Goal: Information Seeking & Learning: Find specific page/section

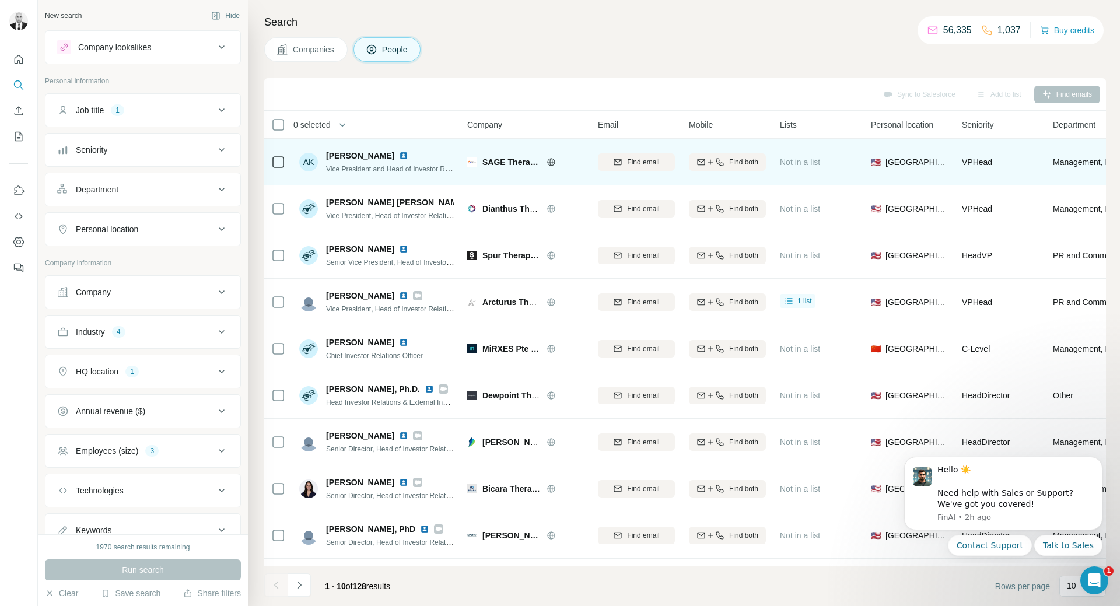
click at [399, 155] on img at bounding box center [403, 155] width 9 height 9
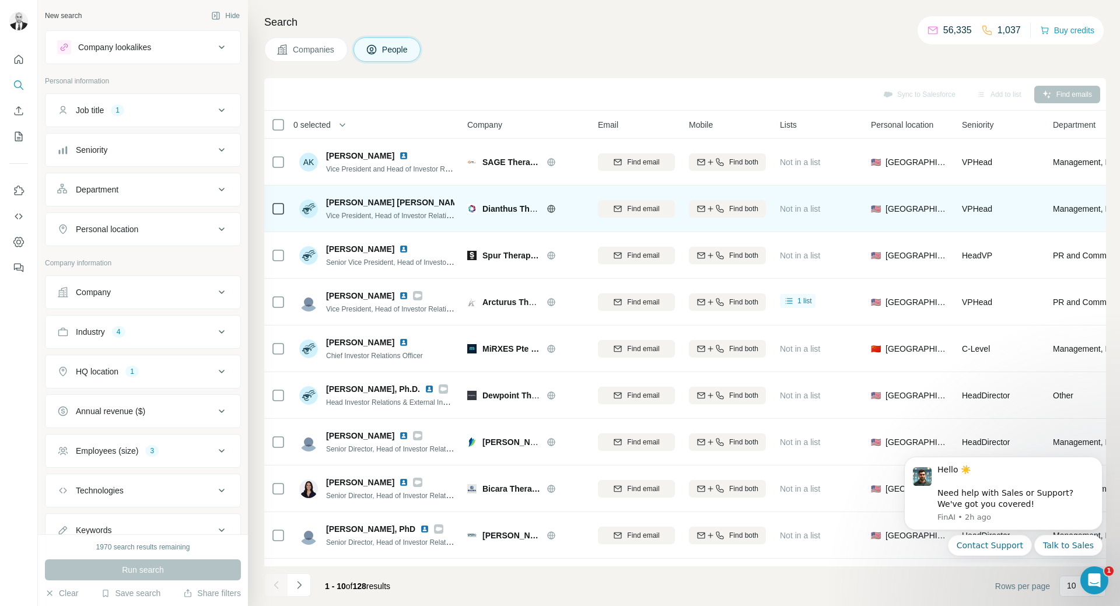
click at [470, 199] on img at bounding box center [474, 202] width 9 height 9
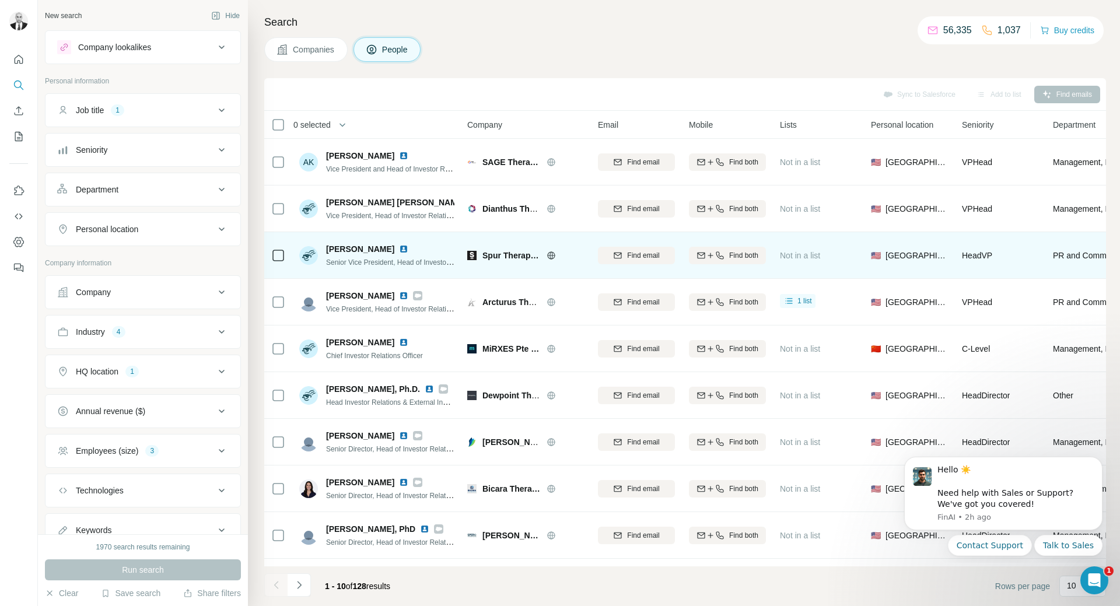
click at [399, 246] on img at bounding box center [403, 248] width 9 height 9
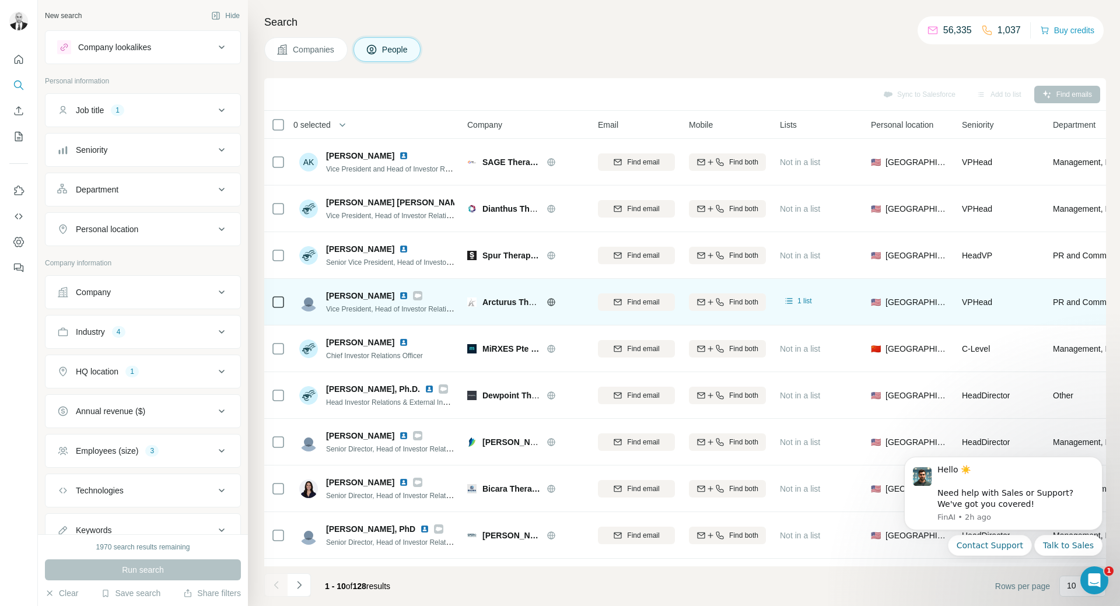
click at [403, 294] on img at bounding box center [403, 295] width 9 height 9
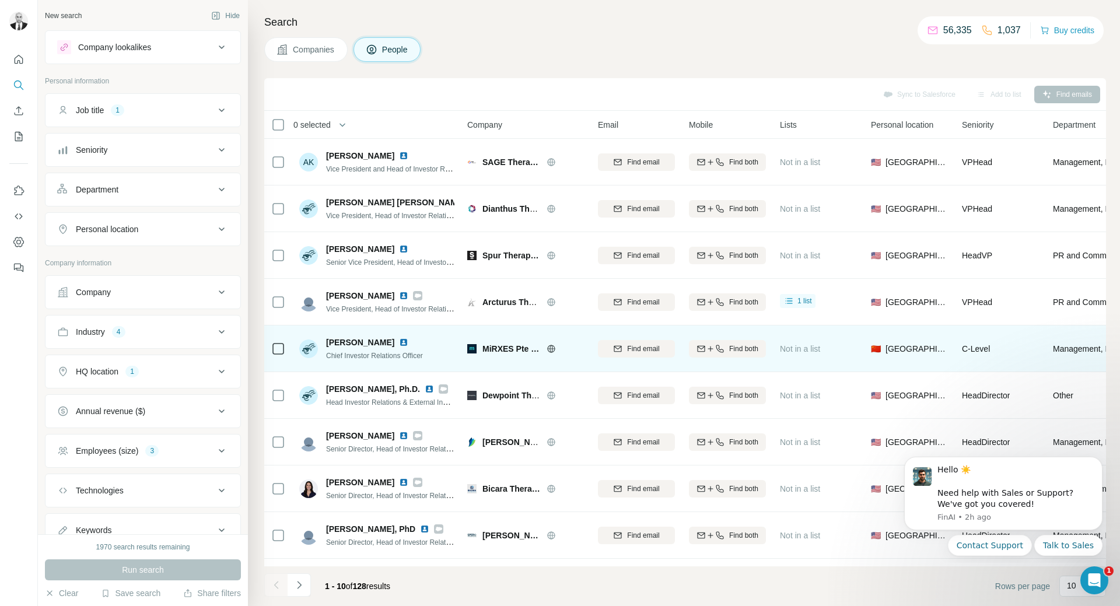
click at [399, 338] on img at bounding box center [403, 342] width 9 height 9
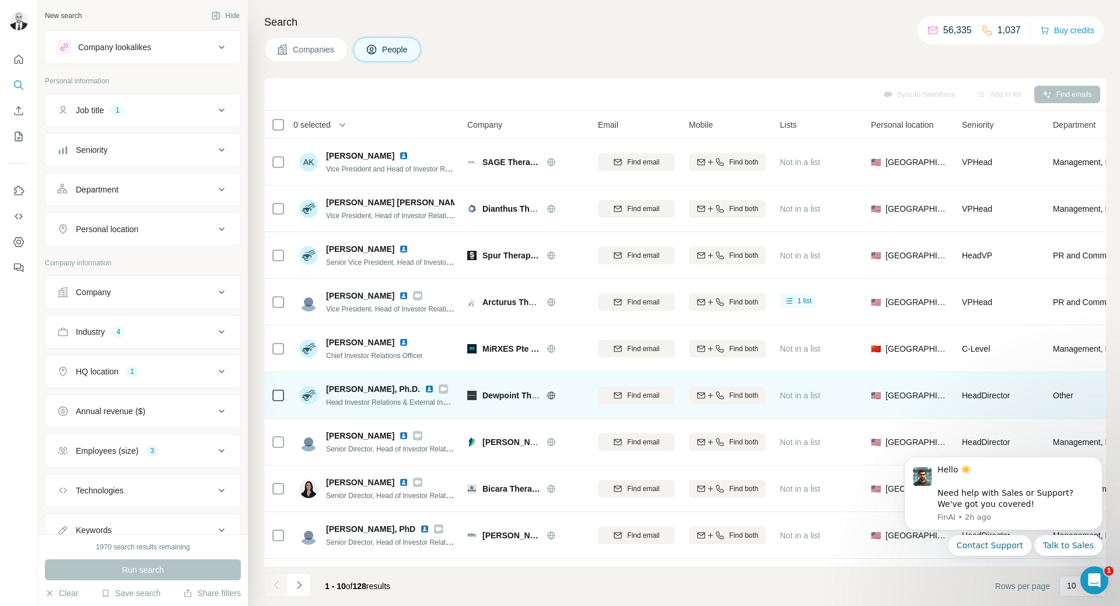
click at [424, 390] on img at bounding box center [428, 388] width 9 height 9
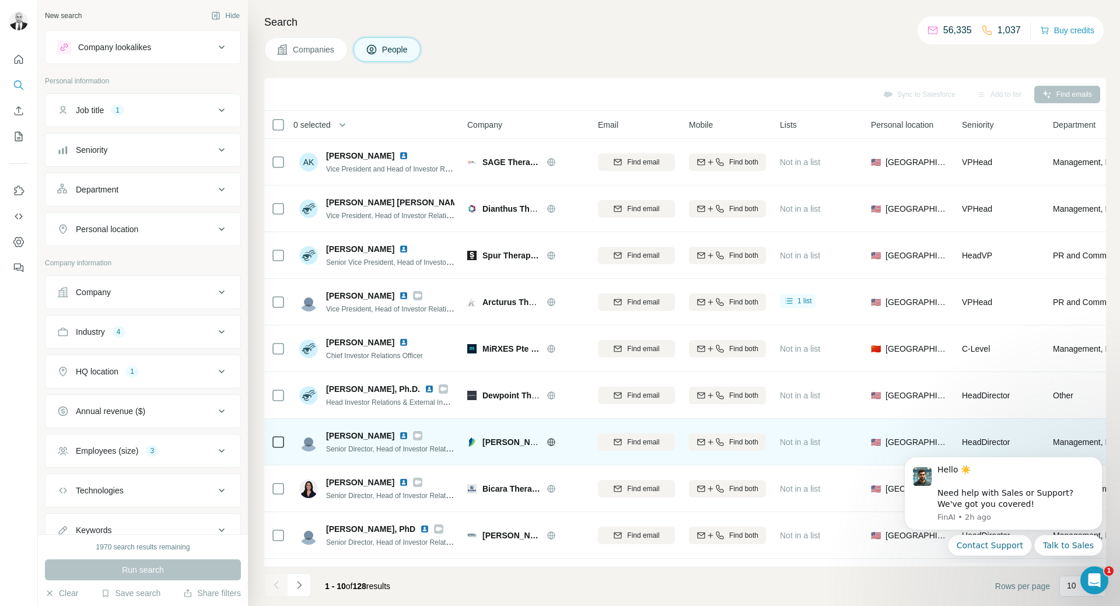
click at [399, 435] on img at bounding box center [403, 435] width 9 height 9
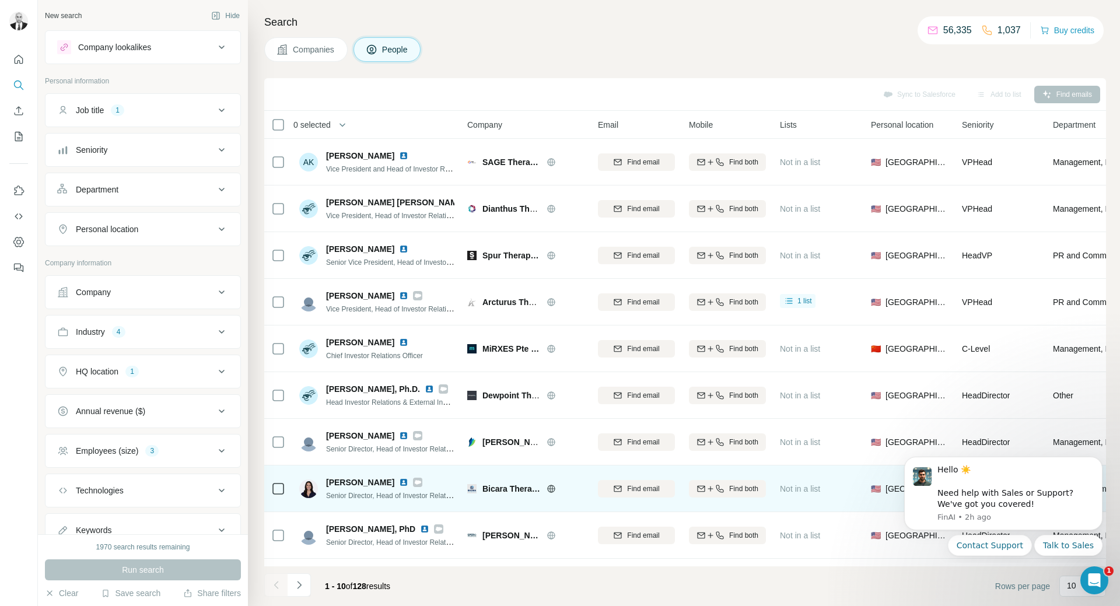
click at [399, 478] on img at bounding box center [403, 482] width 9 height 9
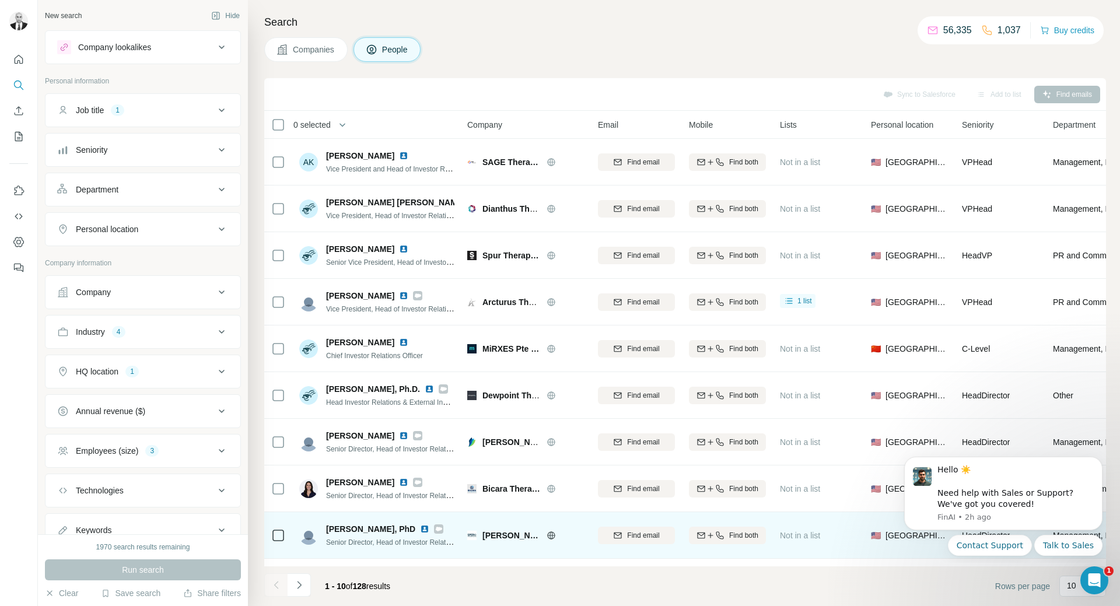
click at [420, 530] on img at bounding box center [424, 528] width 9 height 9
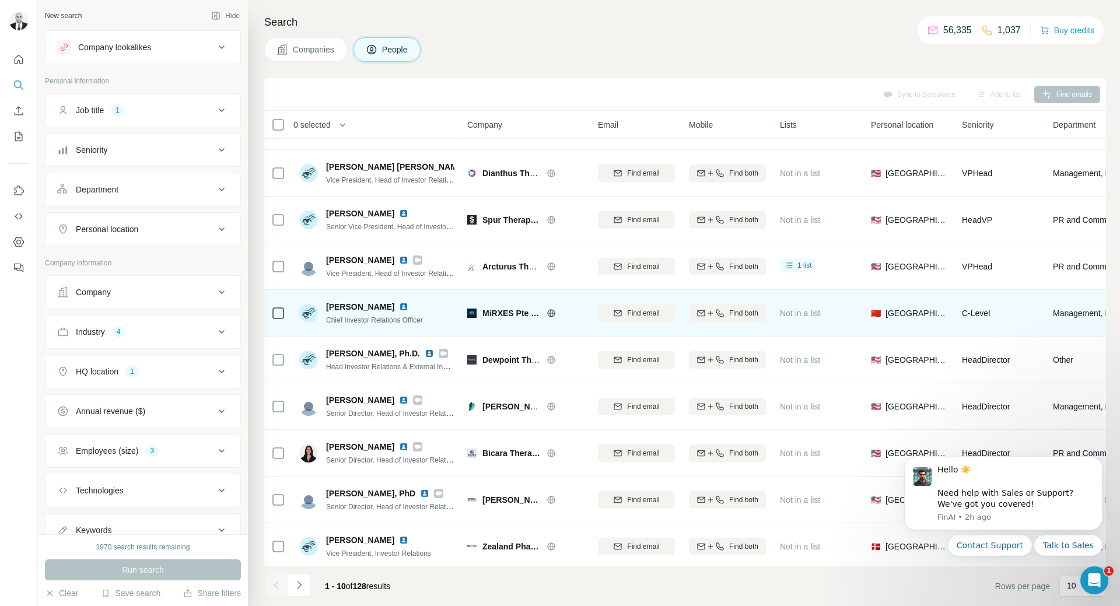
scroll to position [45, 0]
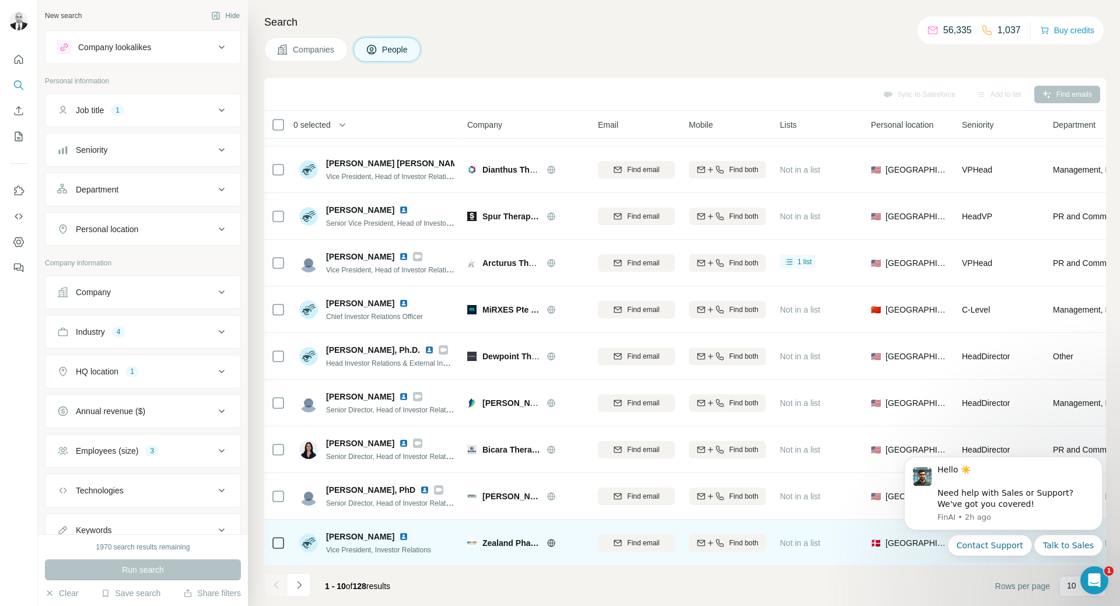
click at [408, 532] on img at bounding box center [403, 536] width 9 height 9
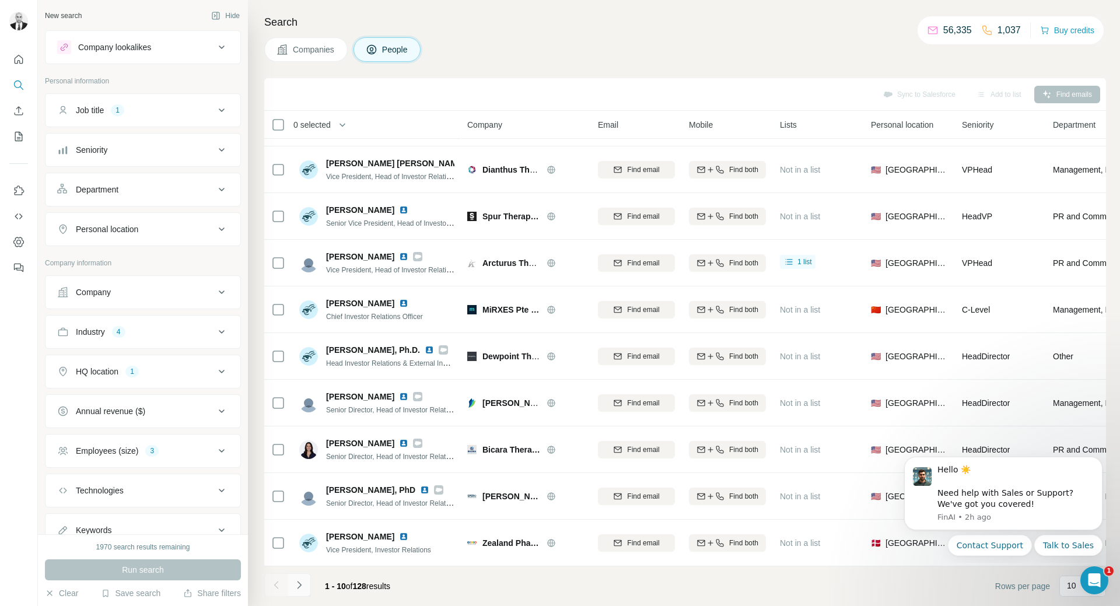
click at [301, 588] on icon "Navigate to next page" at bounding box center [299, 585] width 12 height 12
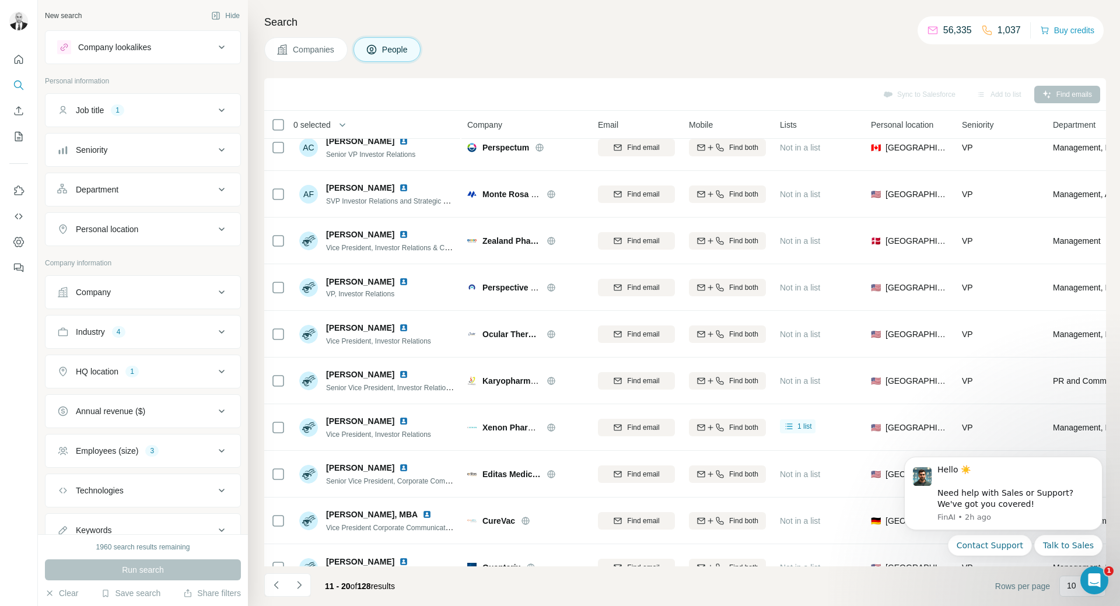
scroll to position [0, 0]
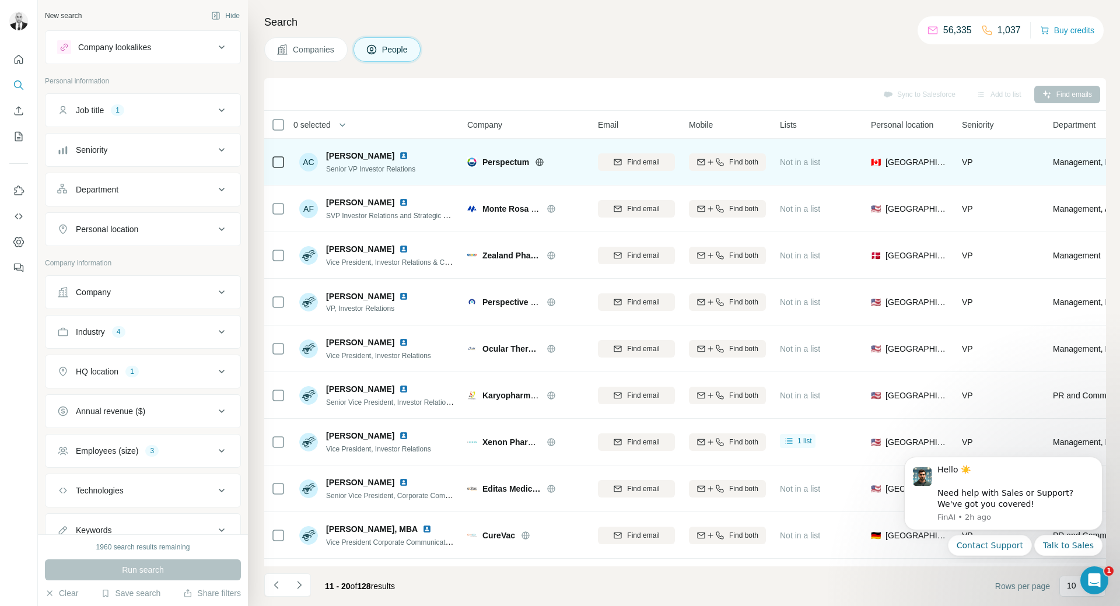
click at [399, 154] on img at bounding box center [403, 155] width 9 height 9
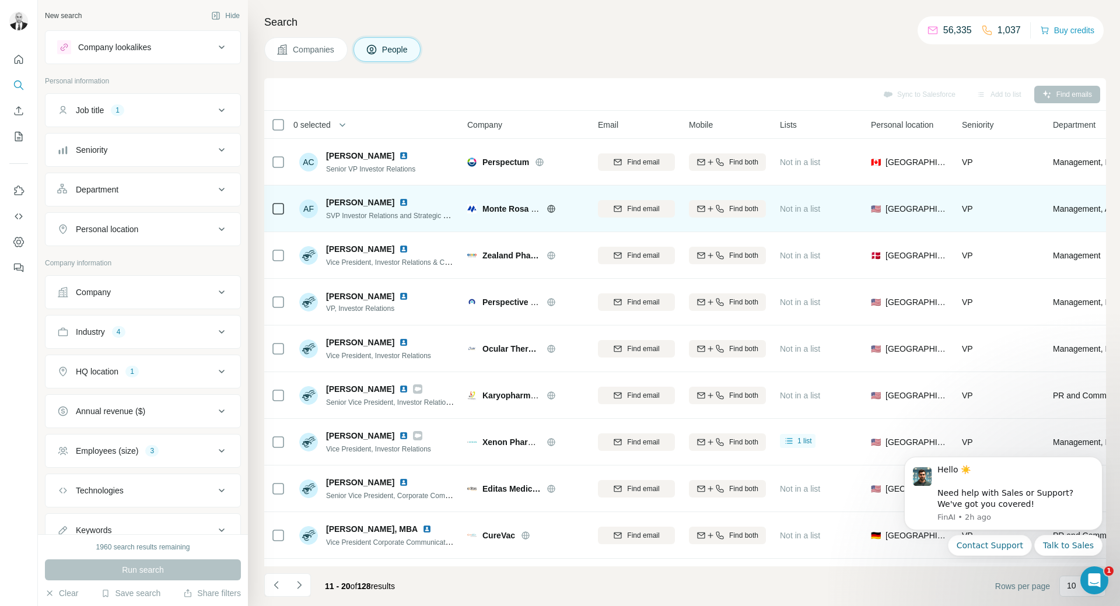
drag, startPoint x: 413, startPoint y: 201, endPoint x: 419, endPoint y: 198, distance: 7.0
click at [408, 200] on img at bounding box center [403, 202] width 9 height 9
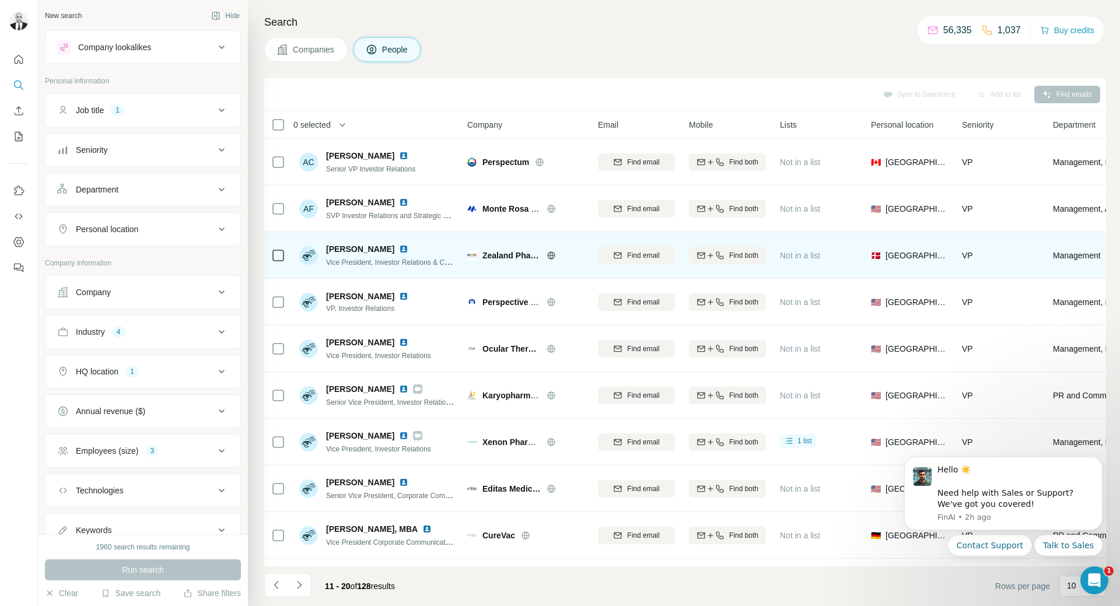
click at [405, 248] on img at bounding box center [403, 248] width 9 height 9
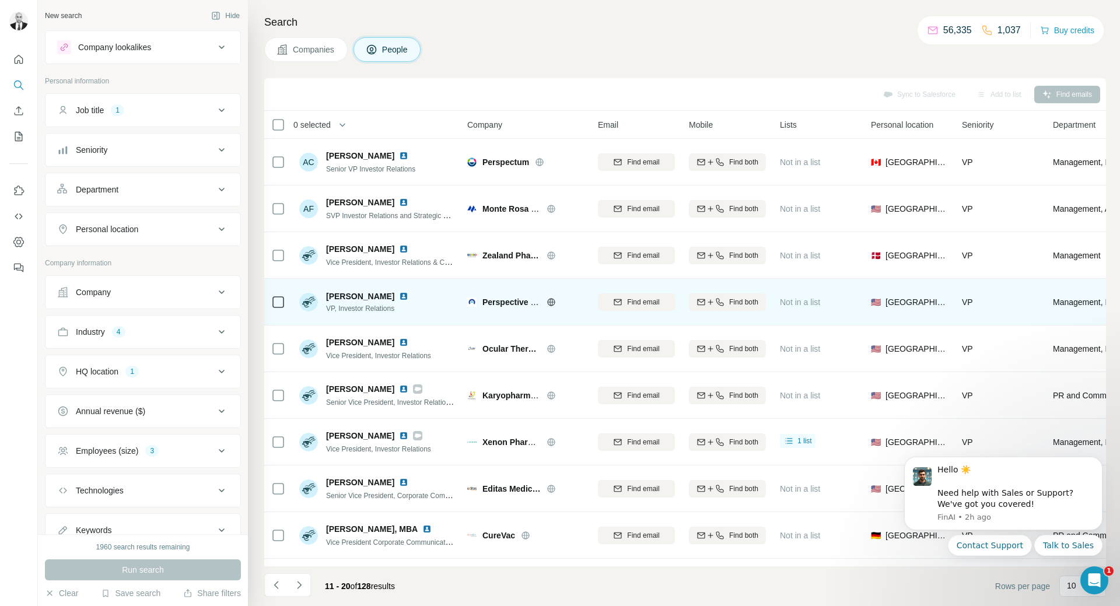
click at [399, 297] on img at bounding box center [403, 296] width 9 height 9
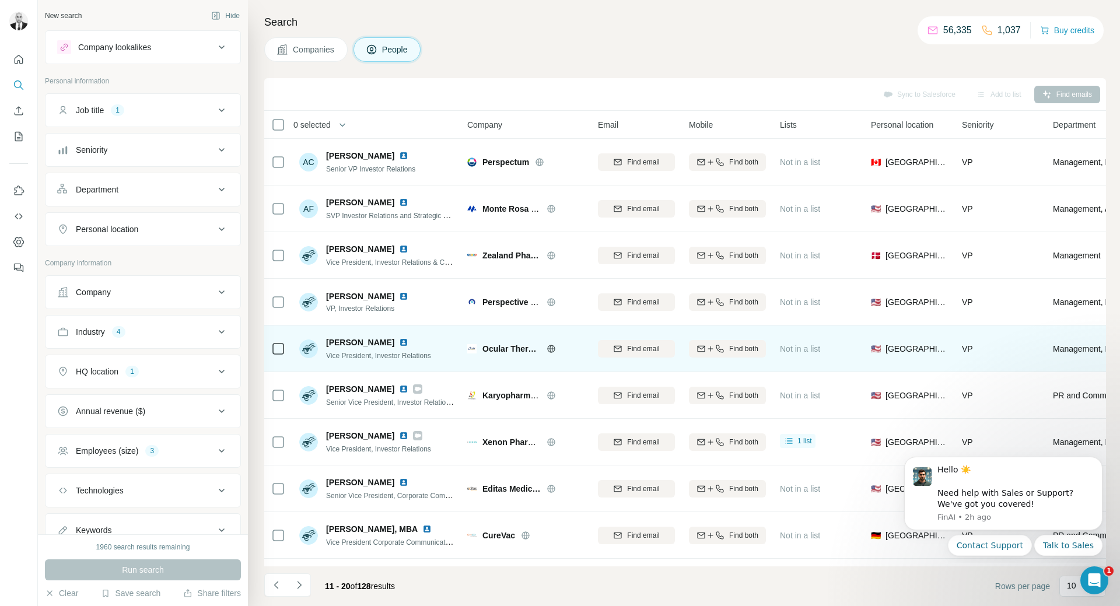
click at [399, 341] on img at bounding box center [403, 342] width 9 height 9
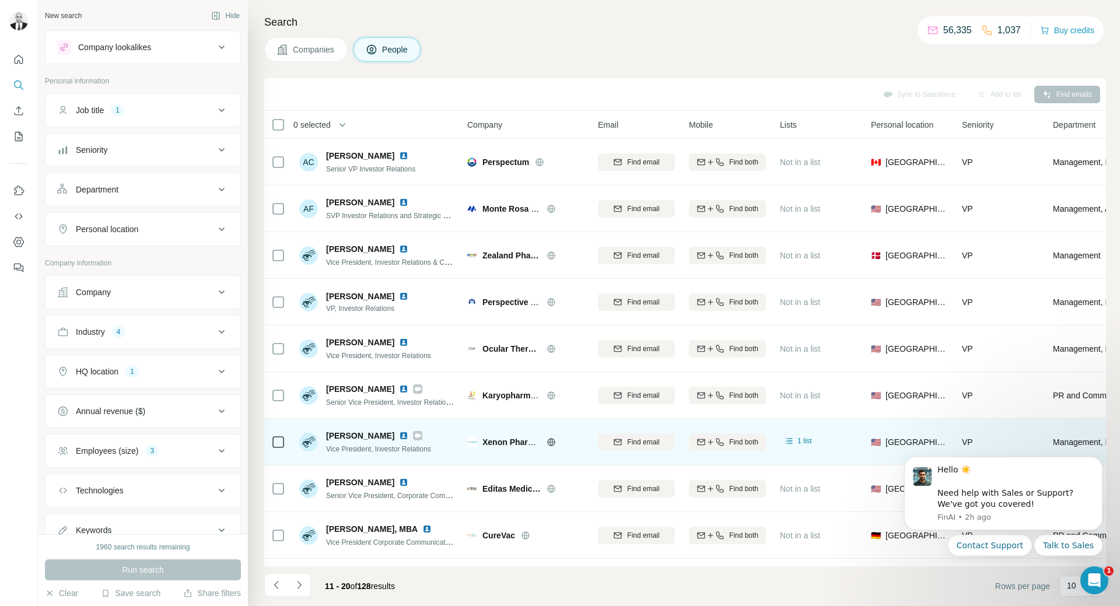
click at [399, 436] on img at bounding box center [403, 435] width 9 height 9
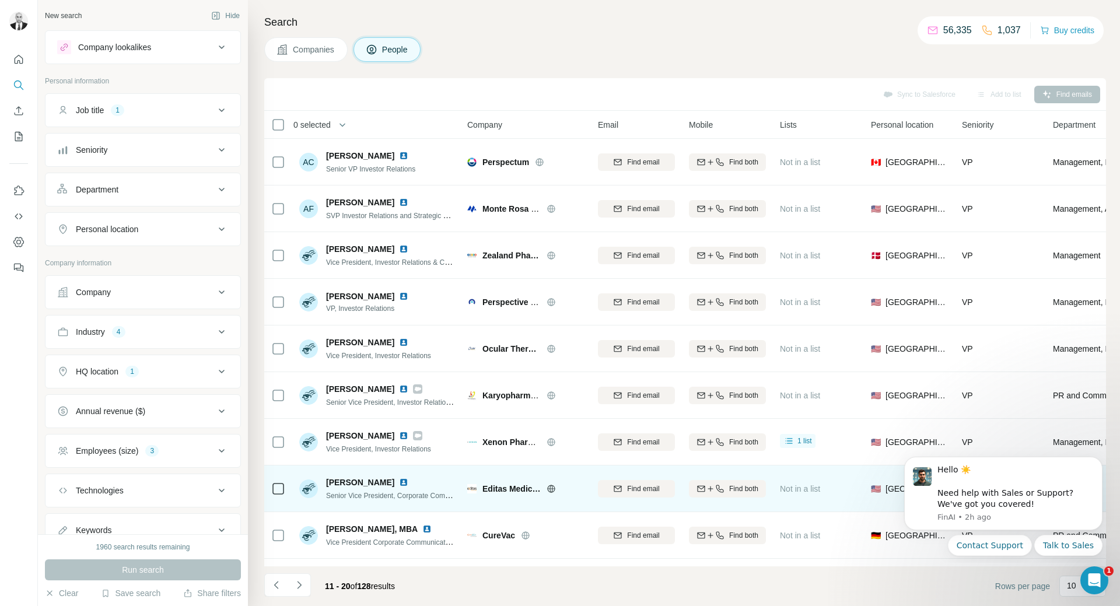
click at [399, 480] on img at bounding box center [403, 482] width 9 height 9
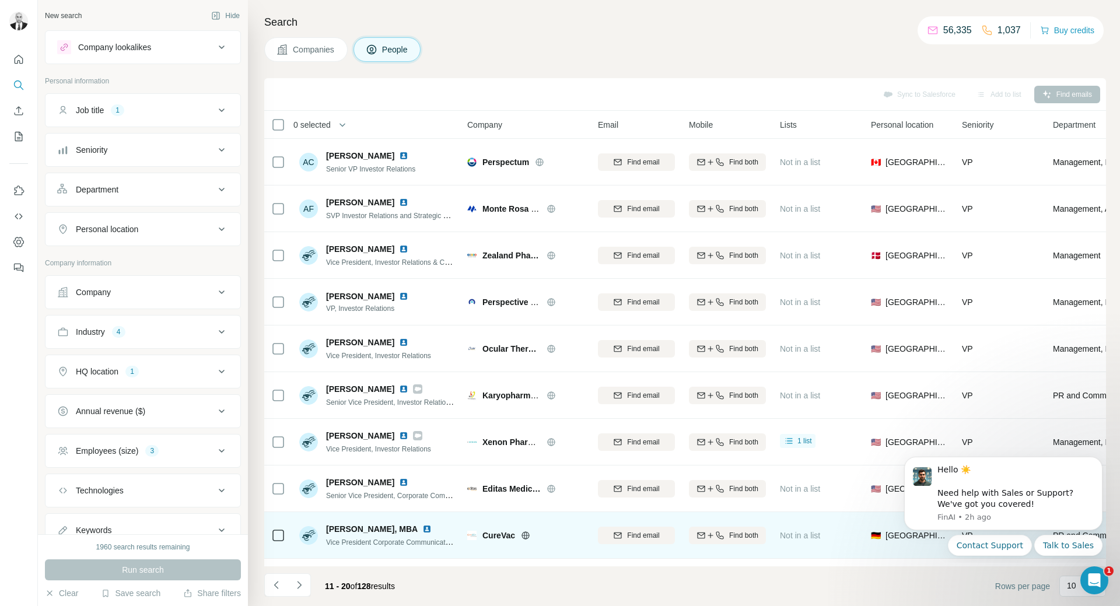
click at [422, 528] on img at bounding box center [426, 528] width 9 height 9
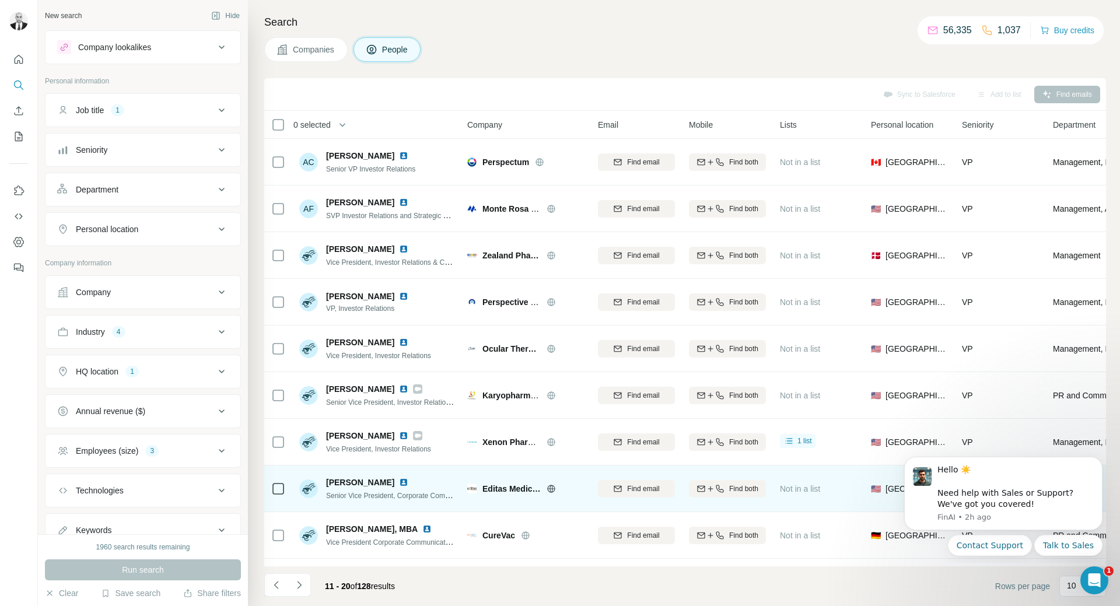
scroll to position [45, 0]
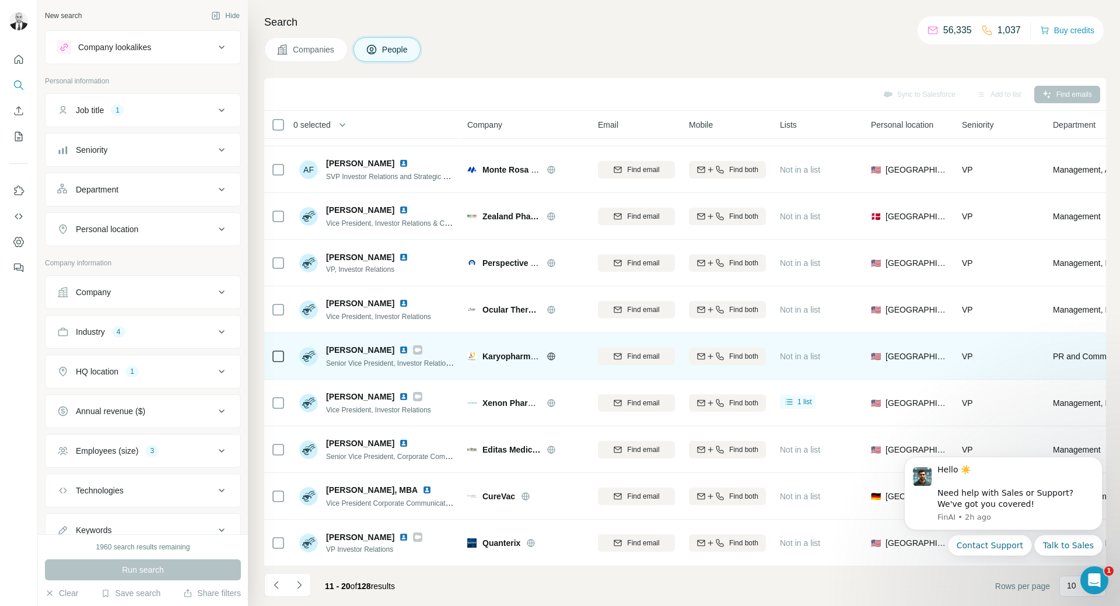
click at [399, 532] on img at bounding box center [403, 536] width 9 height 9
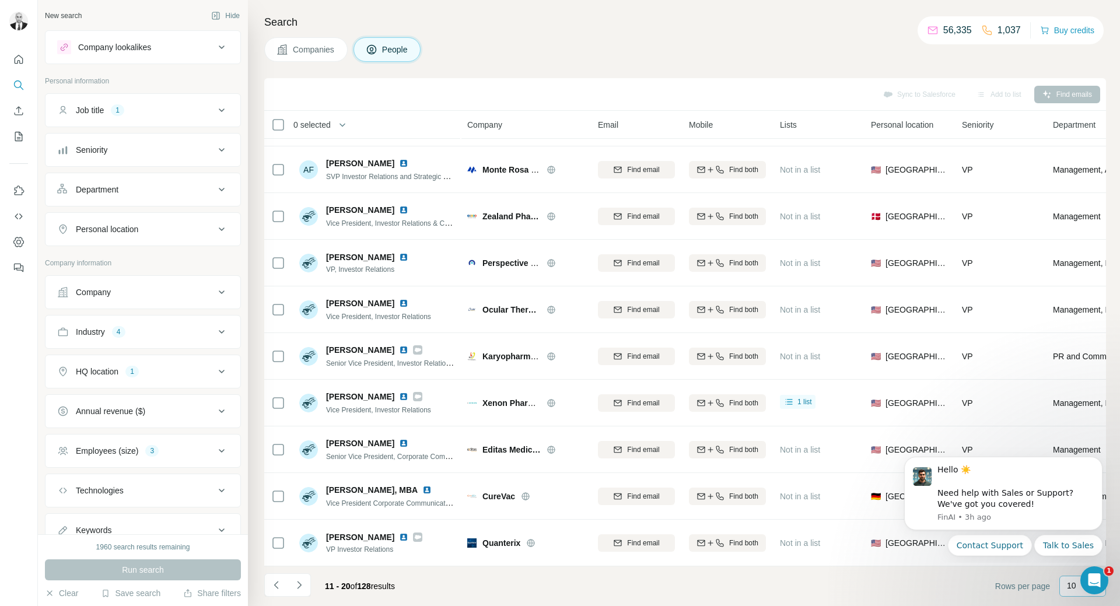
click at [1069, 580] on p "10" at bounding box center [1070, 586] width 9 height 12
click at [299, 588] on icon "Navigate to next page" at bounding box center [299, 585] width 12 height 12
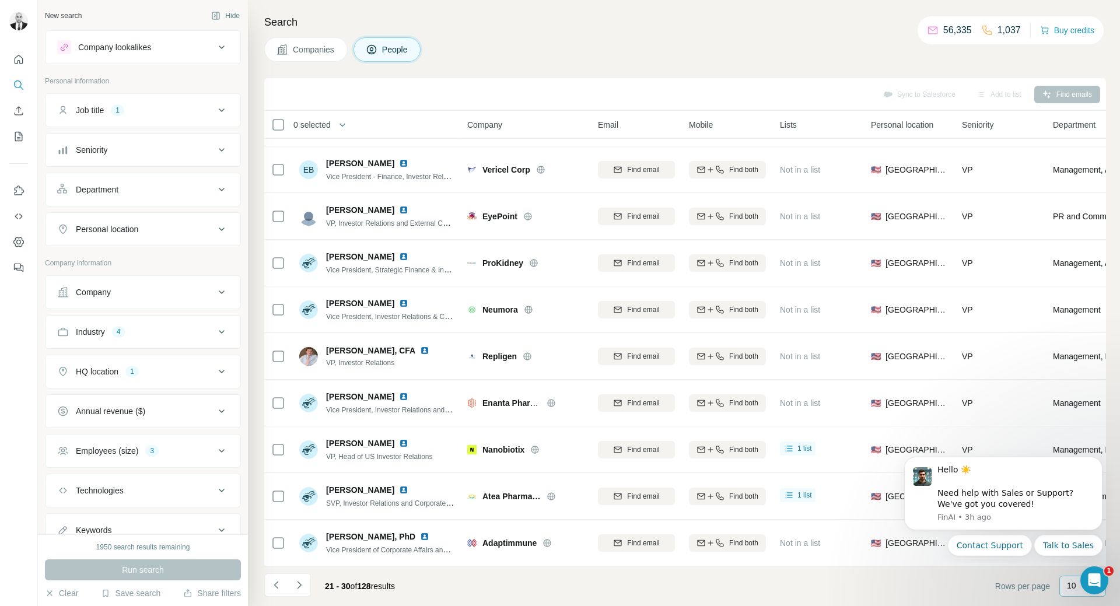
click at [1072, 585] on p "10" at bounding box center [1070, 586] width 9 height 12
click at [1067, 531] on div "Hello ☀️ ​ Need help with Sales or Support? We've got you covered! [GEOGRAPHIC_…" at bounding box center [1003, 506] width 198 height 99
click at [1067, 529] on div "Hello ☀️ ​ Need help with Sales or Support? We've got you covered! [GEOGRAPHIC_…" at bounding box center [1003, 493] width 198 height 73
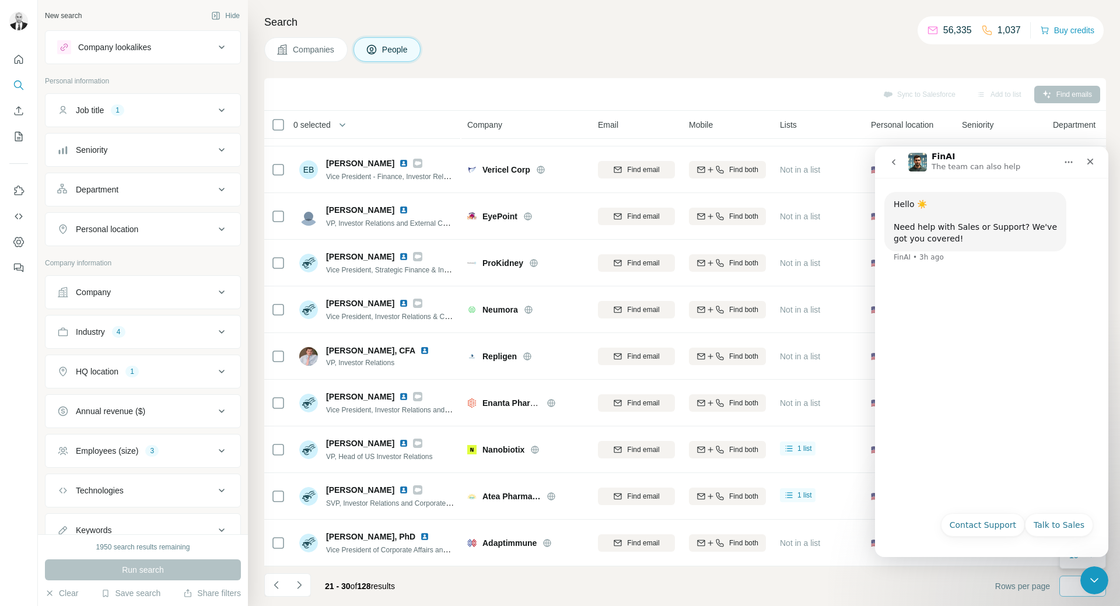
click at [935, 591] on footer "21 - 30 of 128 results Rows per page 10" at bounding box center [684, 586] width 841 height 40
click at [1089, 163] on icon "Close" at bounding box center [1090, 162] width 6 height 6
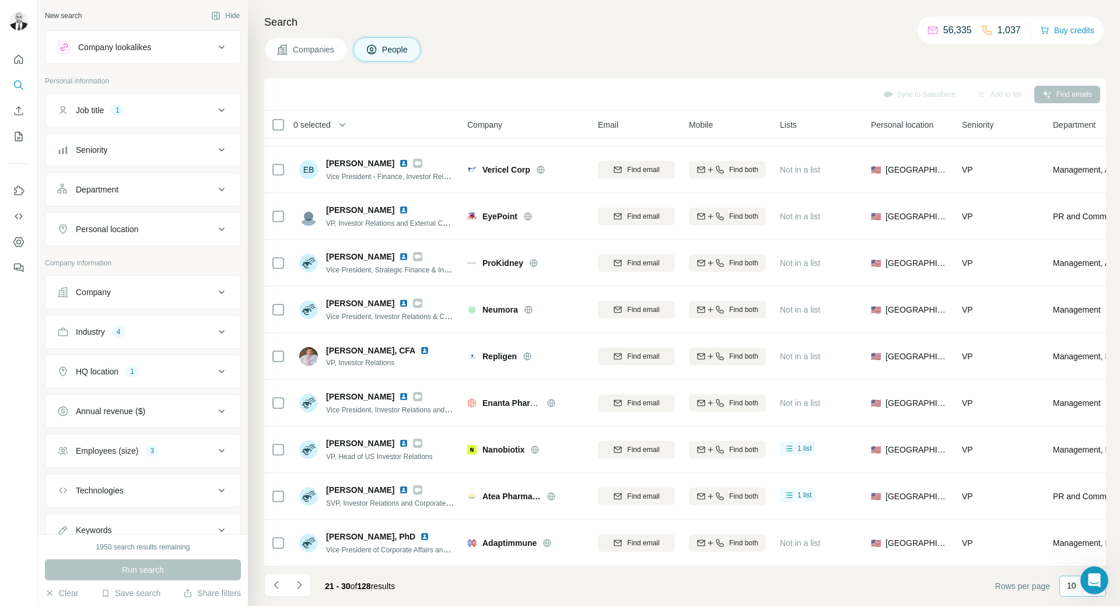
click at [1074, 587] on p "10" at bounding box center [1070, 586] width 9 height 12
click at [1078, 533] on p "20" at bounding box center [1073, 539] width 9 height 12
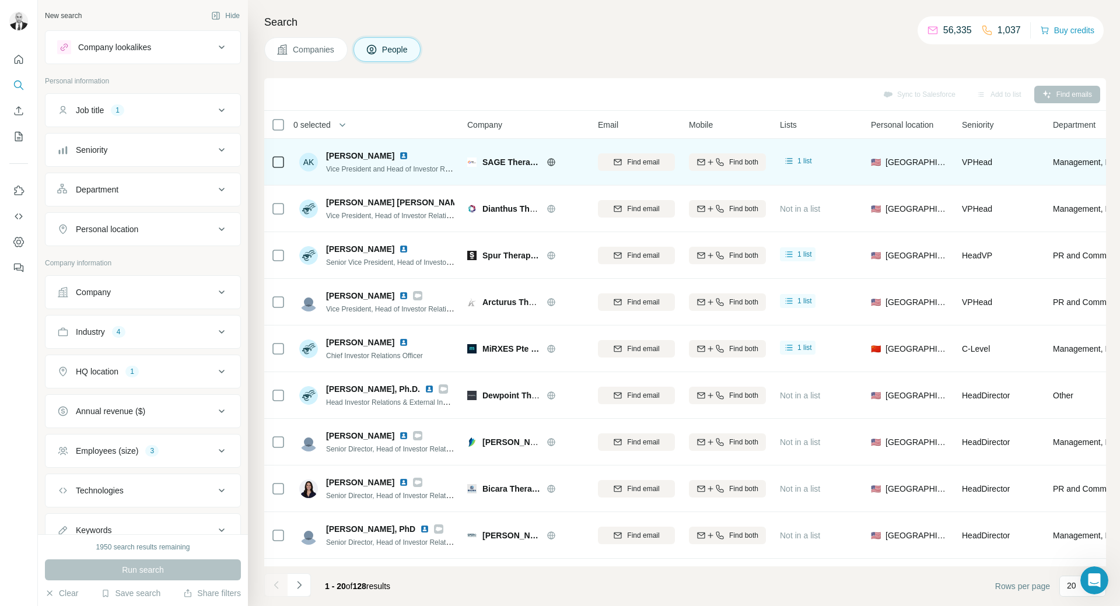
click at [399, 157] on img at bounding box center [403, 155] width 9 height 9
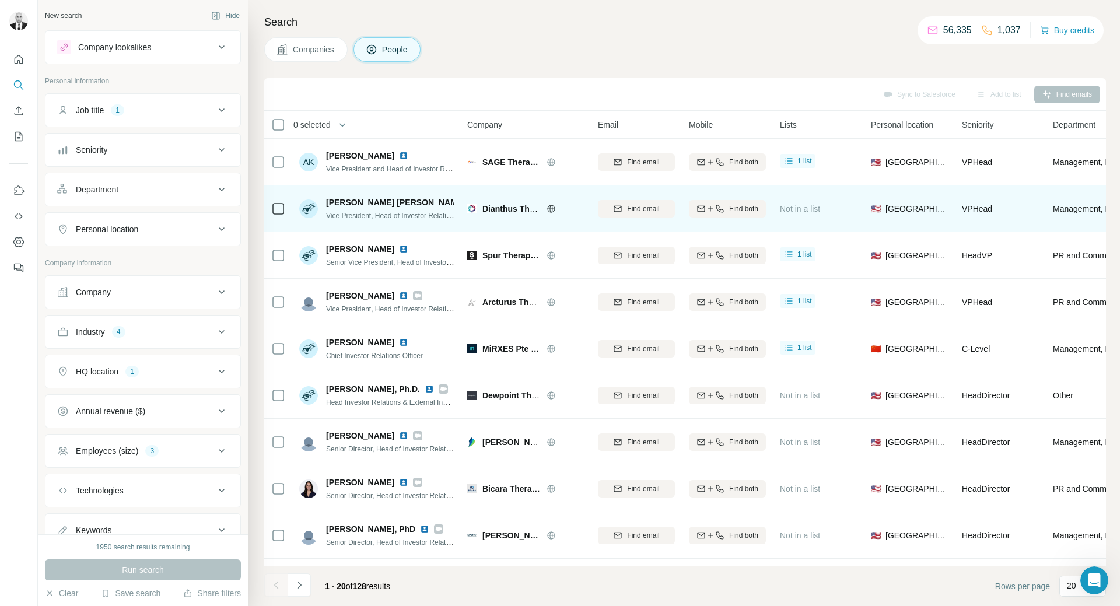
click at [470, 200] on img at bounding box center [474, 202] width 9 height 9
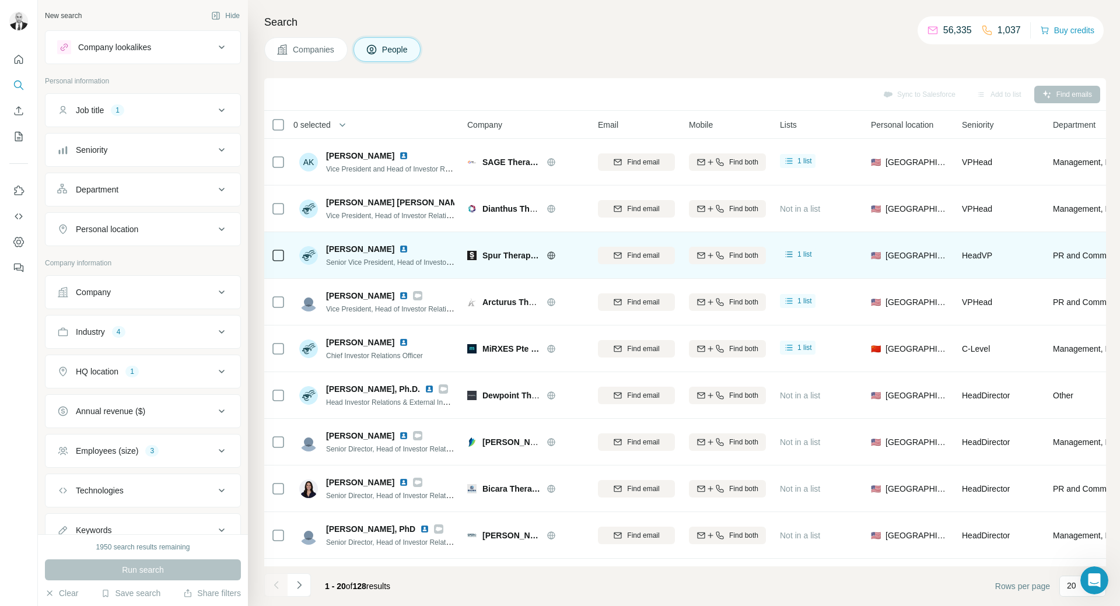
click at [399, 246] on img at bounding box center [403, 248] width 9 height 9
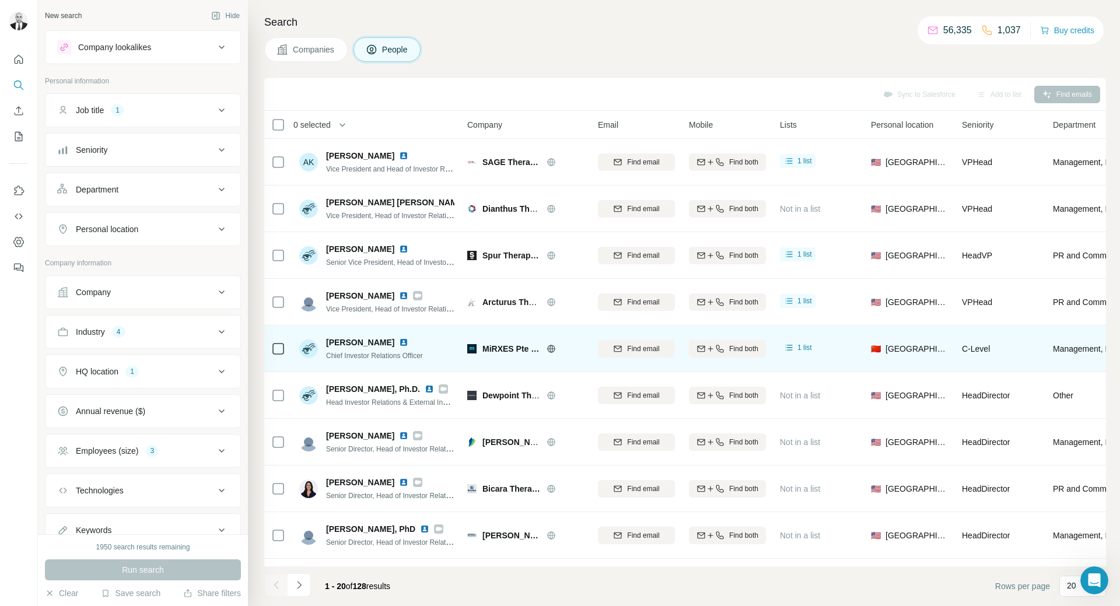
click at [399, 343] on img at bounding box center [403, 342] width 9 height 9
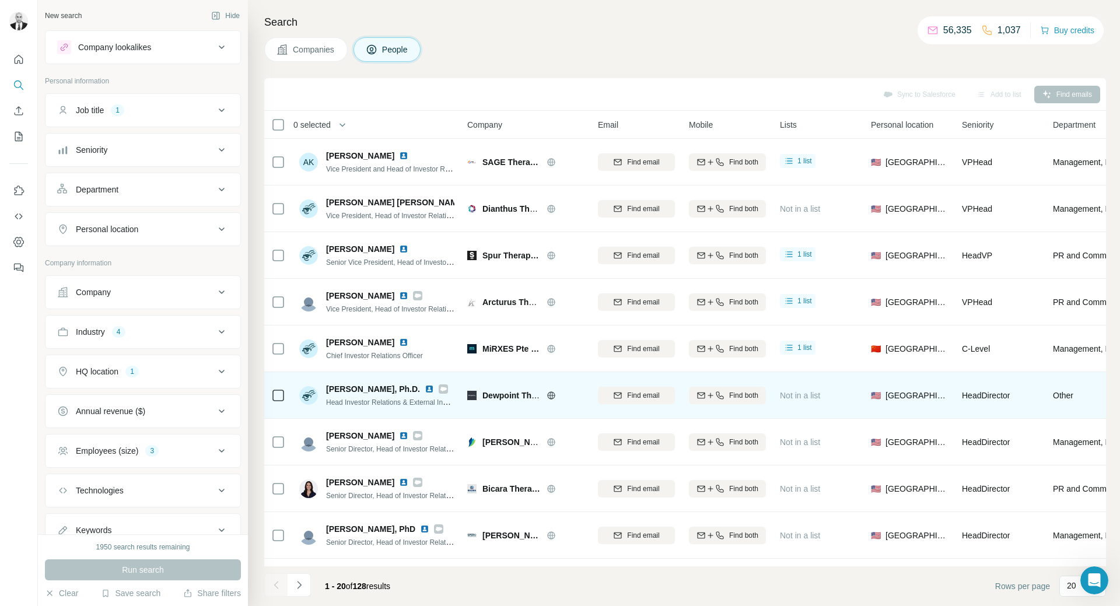
click at [424, 387] on img at bounding box center [428, 388] width 9 height 9
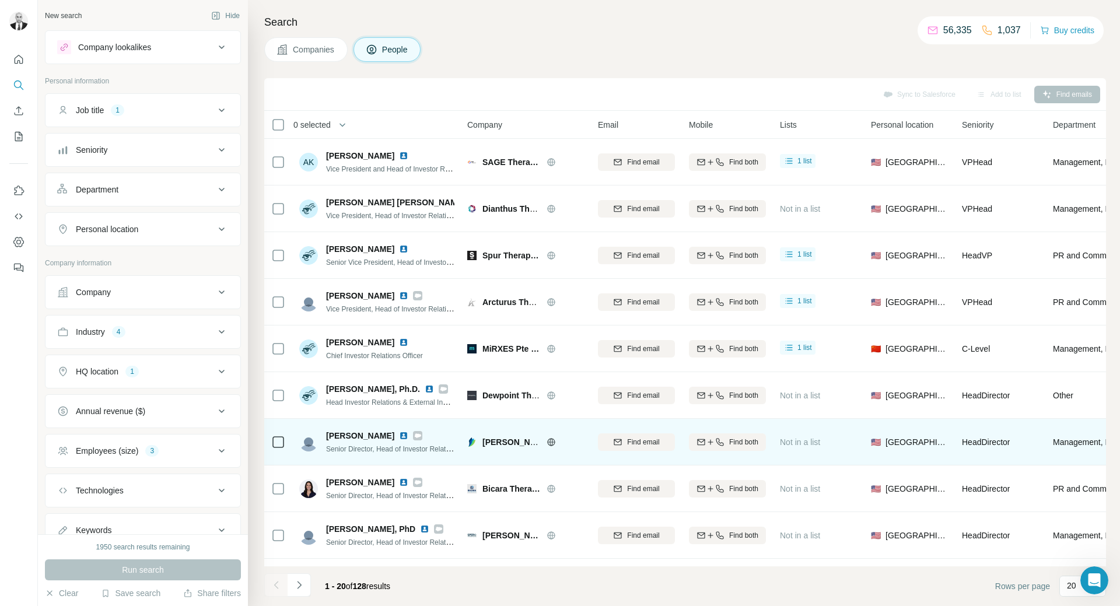
click at [399, 440] on img at bounding box center [403, 435] width 9 height 9
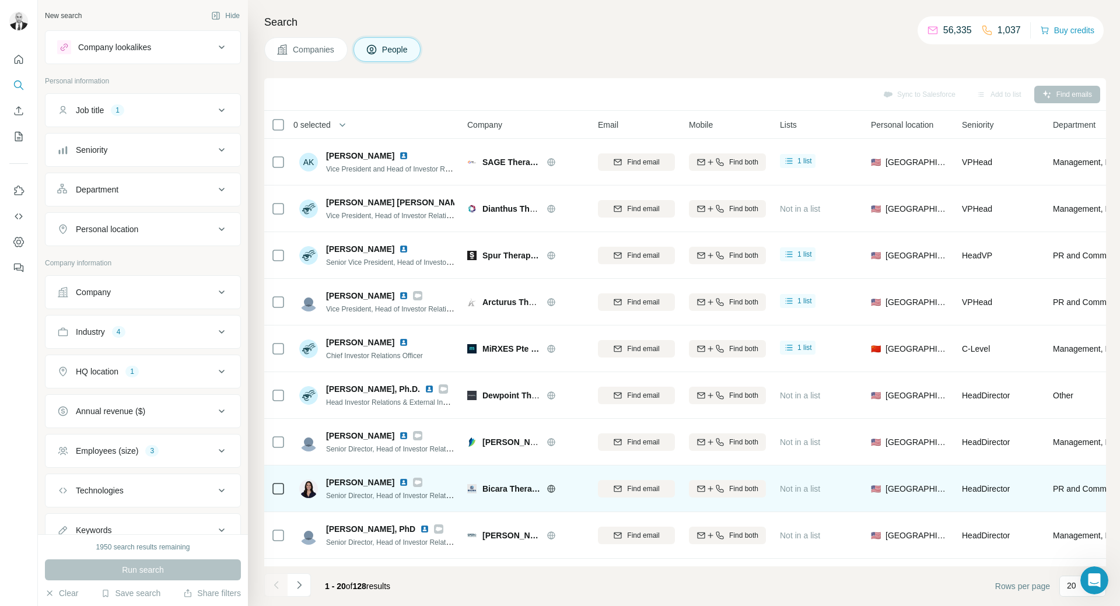
click at [399, 478] on img at bounding box center [403, 482] width 9 height 9
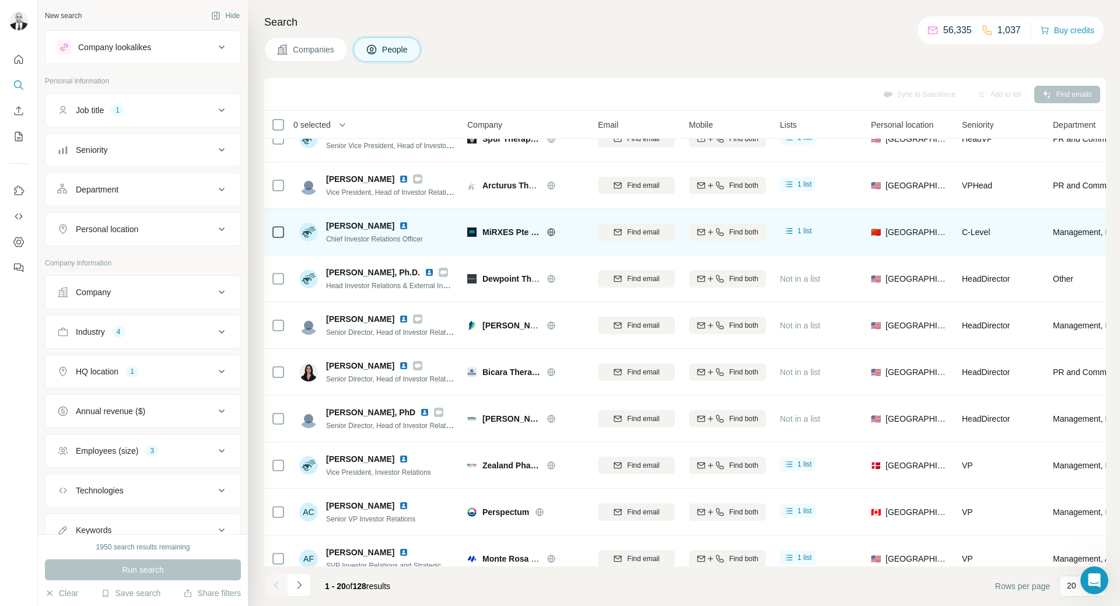
scroll to position [175, 0]
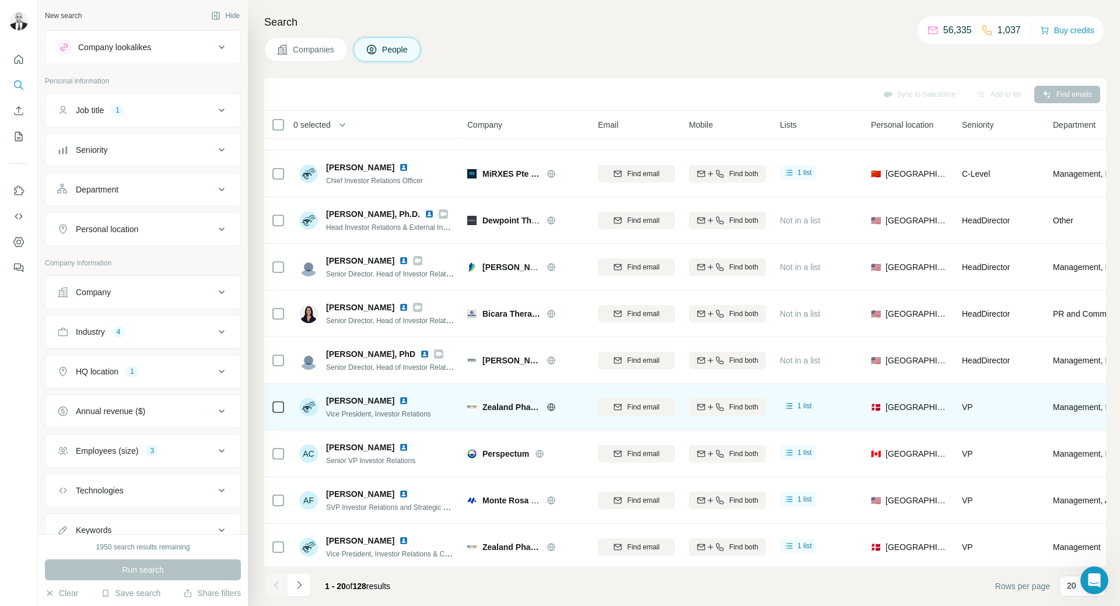
click at [408, 401] on img at bounding box center [403, 400] width 9 height 9
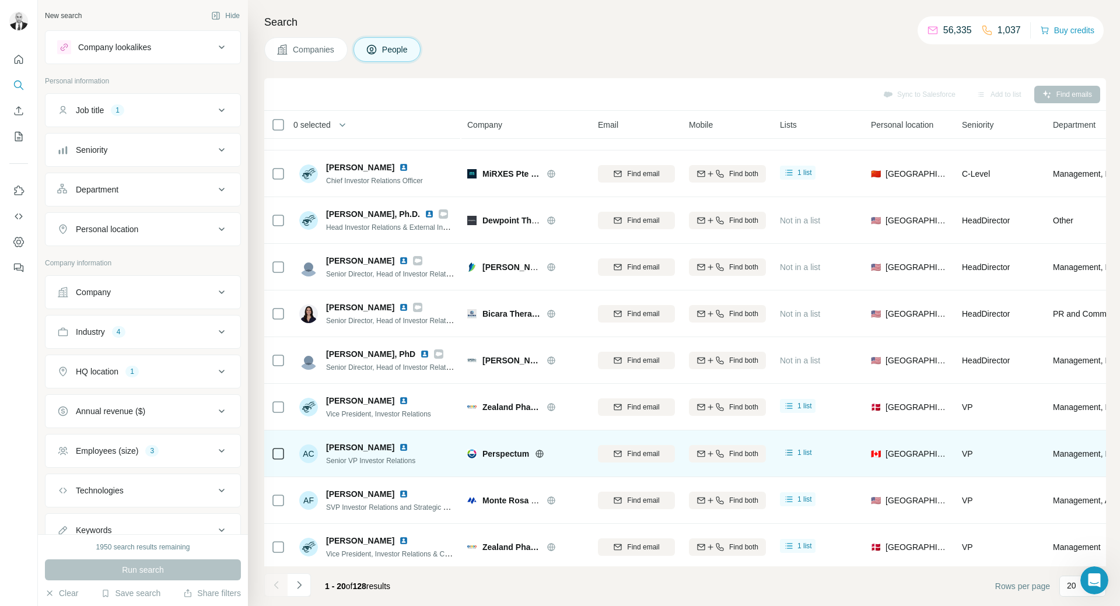
click at [399, 443] on img at bounding box center [403, 447] width 9 height 9
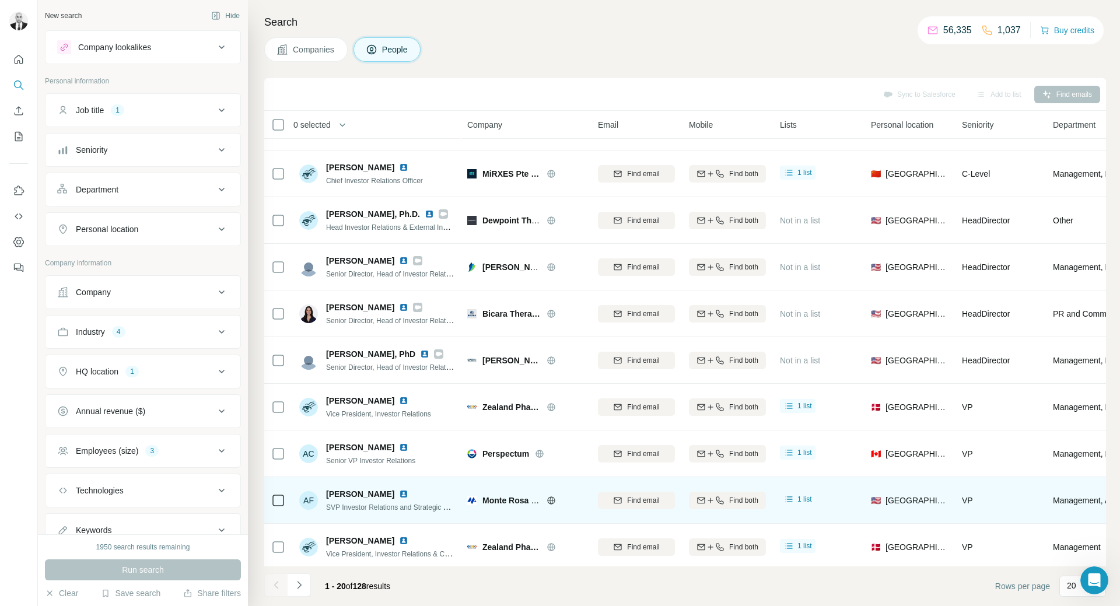
click at [408, 496] on img at bounding box center [403, 493] width 9 height 9
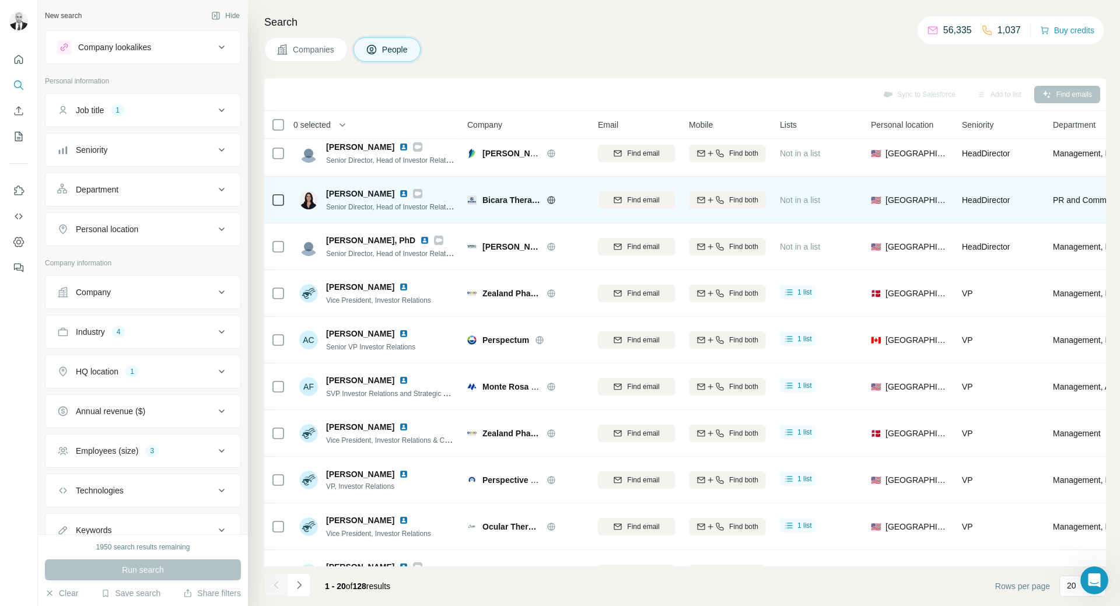
scroll to position [292, 0]
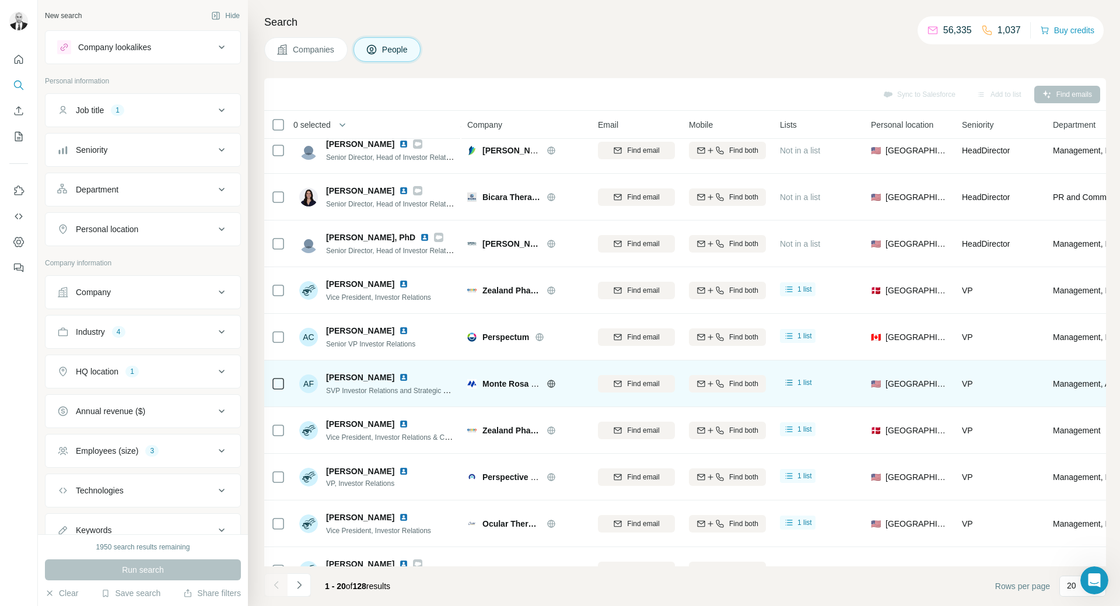
click at [408, 376] on img at bounding box center [403, 377] width 9 height 9
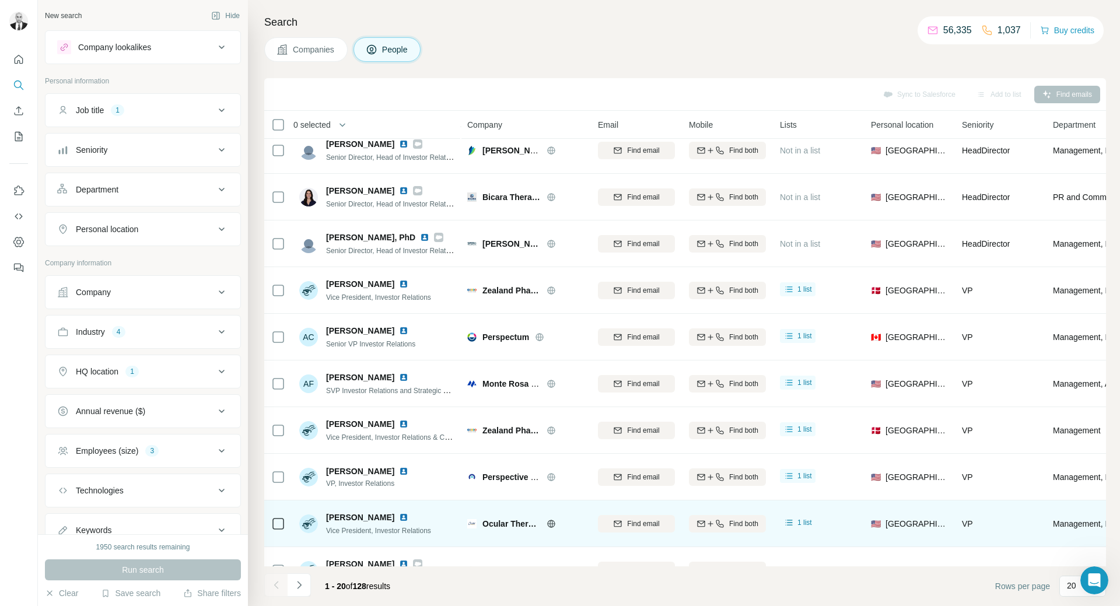
click at [399, 518] on img at bounding box center [403, 517] width 9 height 9
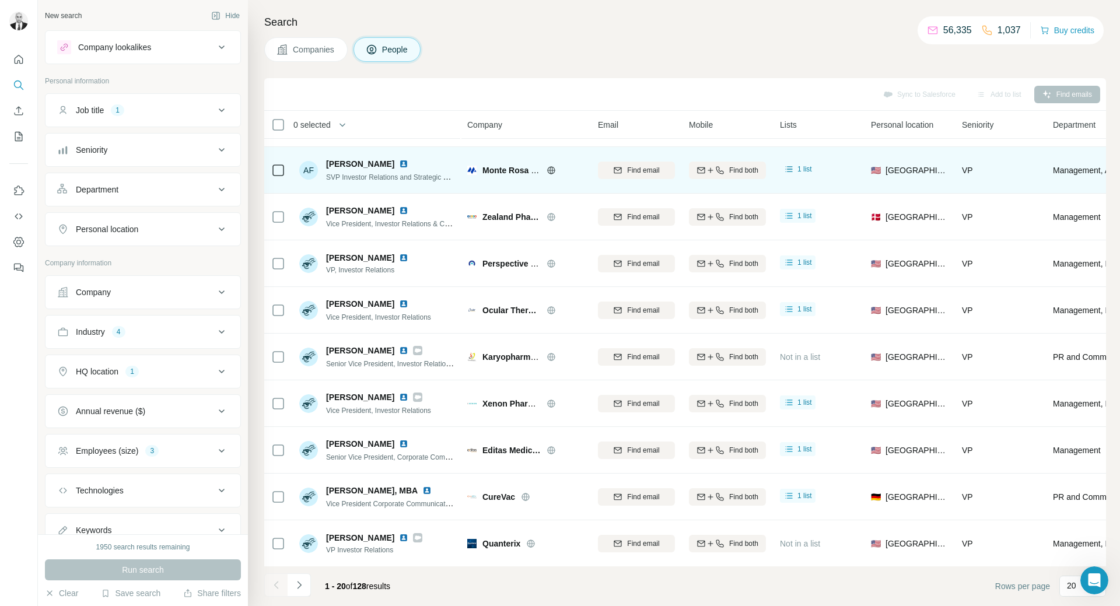
scroll to position [511, 0]
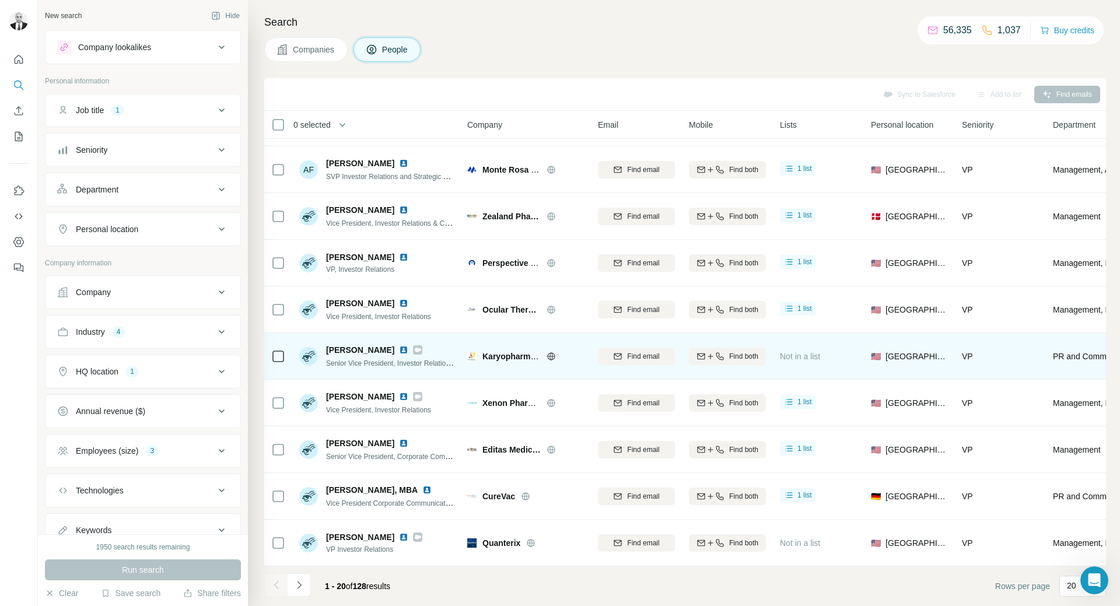
click at [399, 346] on img at bounding box center [403, 349] width 9 height 9
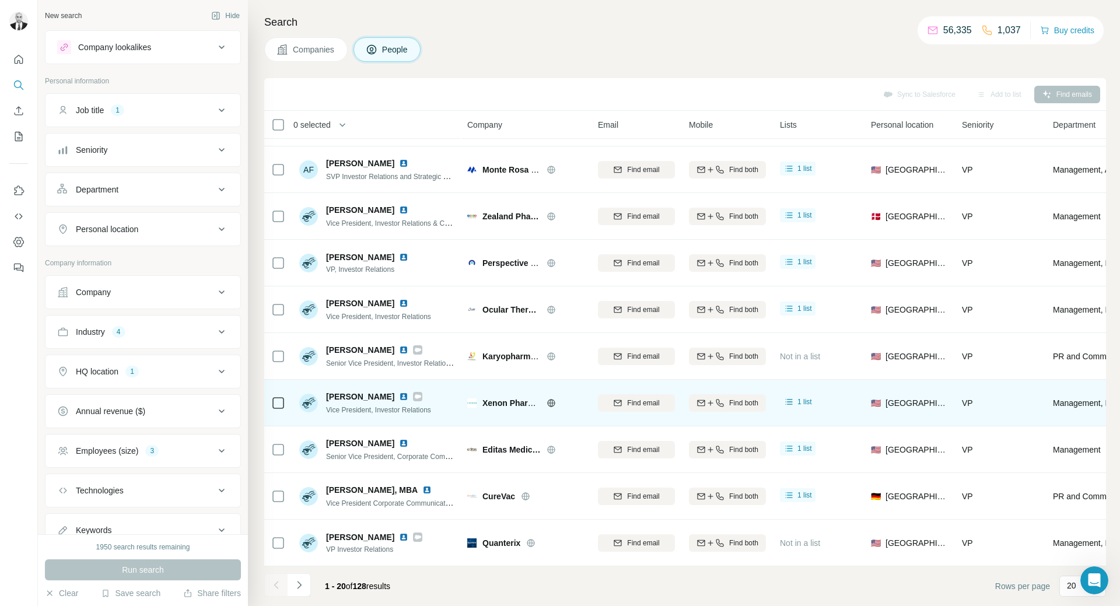
click at [399, 392] on img at bounding box center [403, 396] width 9 height 9
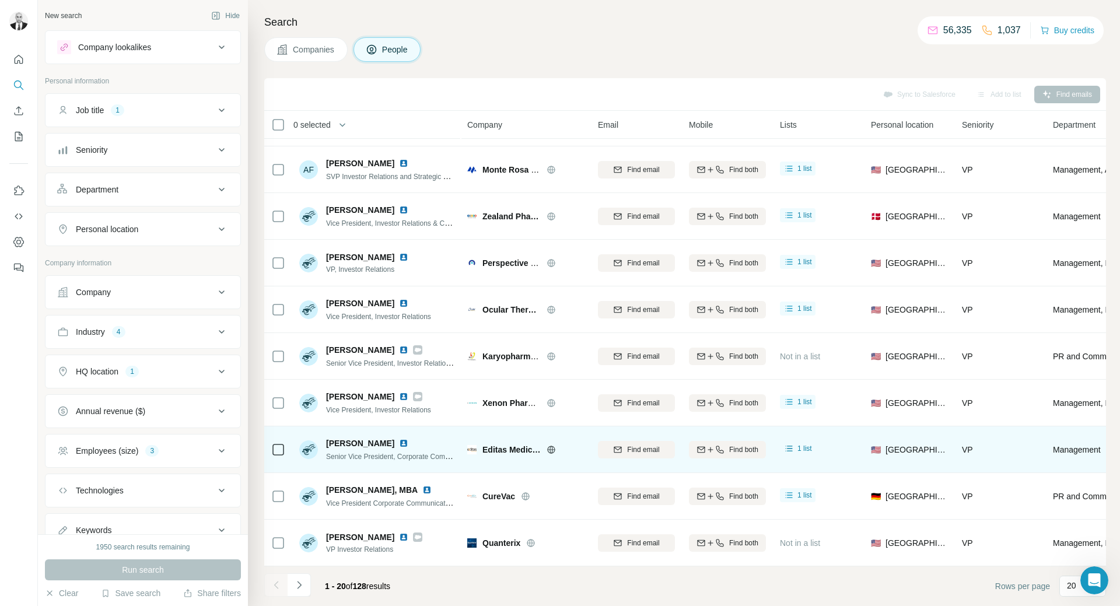
click at [399, 438] on img at bounding box center [403, 442] width 9 height 9
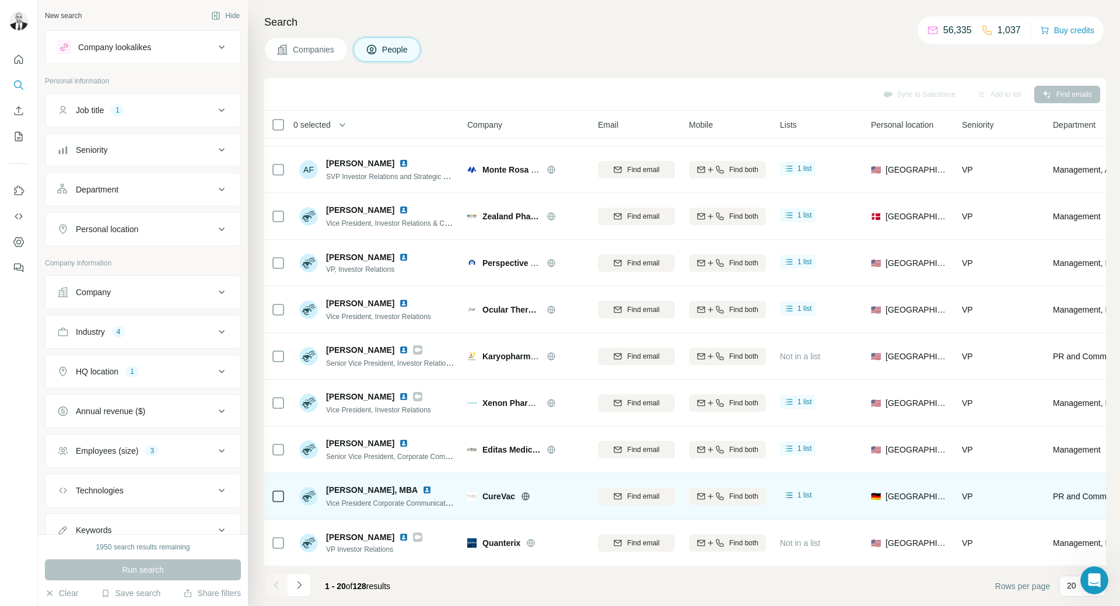
click at [422, 485] on img at bounding box center [426, 489] width 9 height 9
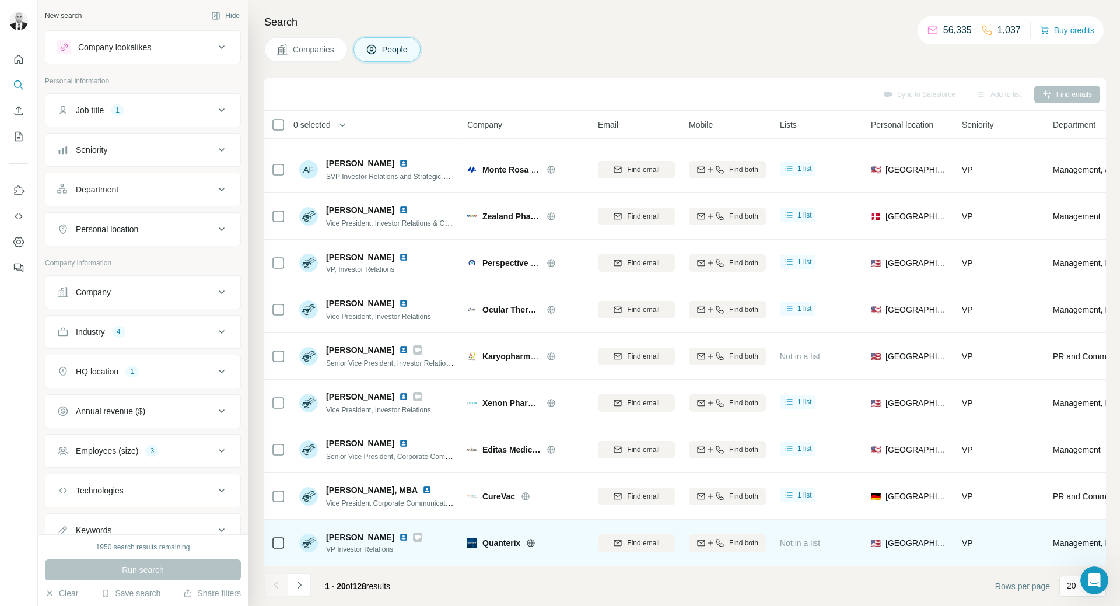
click at [399, 532] on img at bounding box center [403, 536] width 9 height 9
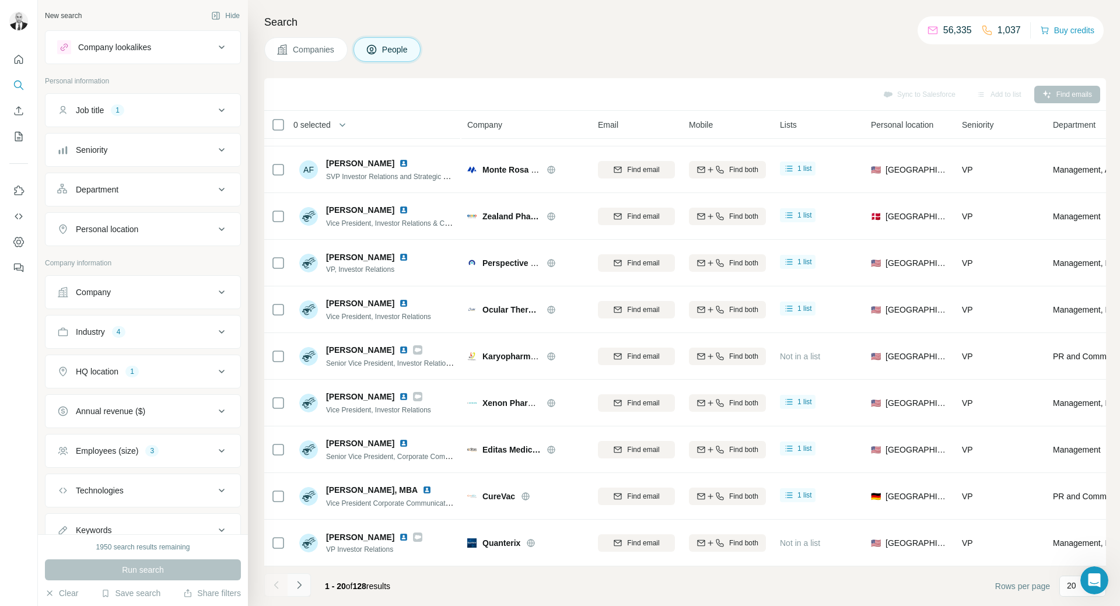
click at [303, 584] on icon "Navigate to next page" at bounding box center [299, 585] width 12 height 12
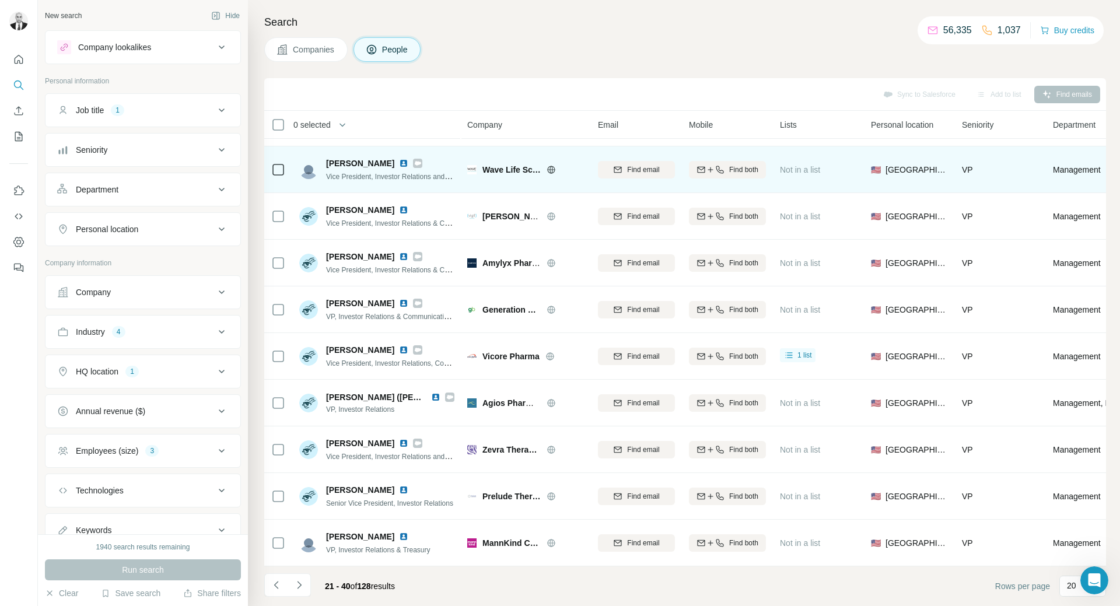
click at [399, 159] on img at bounding box center [403, 163] width 9 height 9
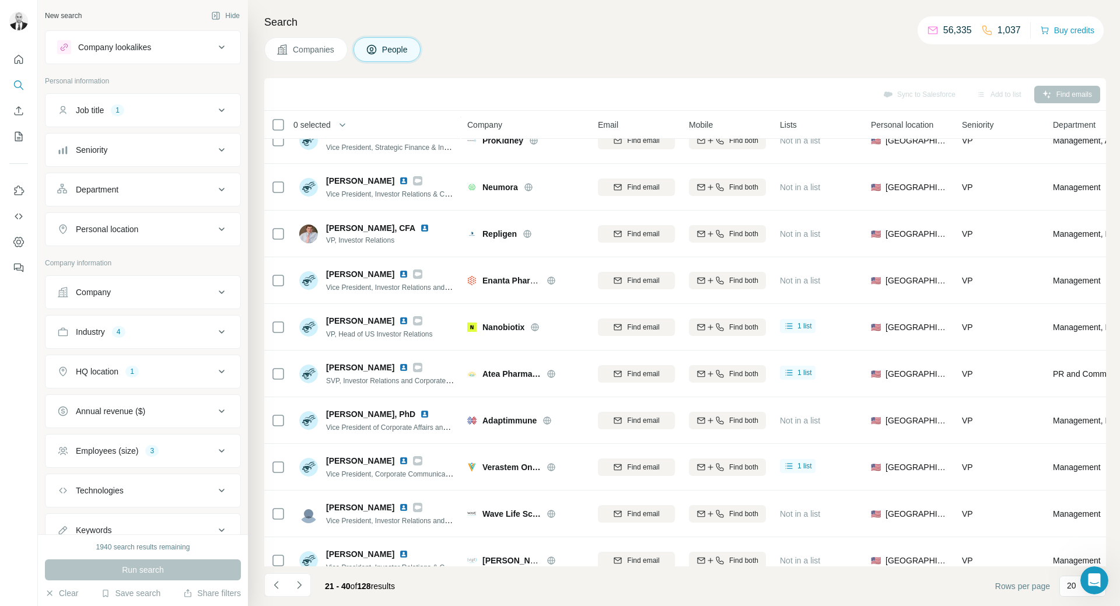
scroll to position [0, 0]
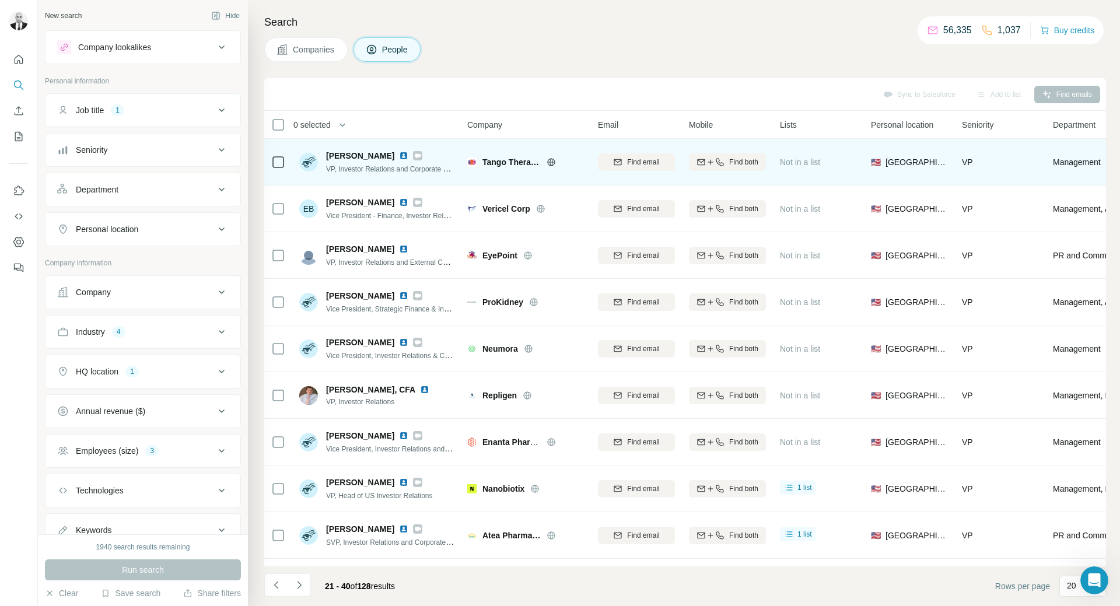
click at [399, 155] on img at bounding box center [403, 155] width 9 height 9
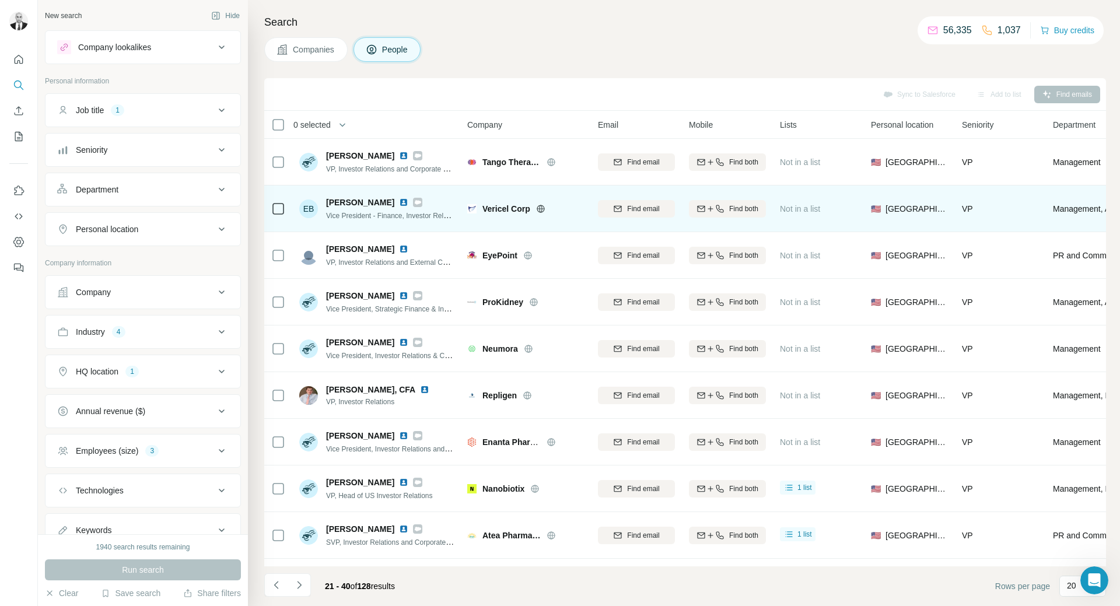
click at [399, 200] on img at bounding box center [403, 202] width 9 height 9
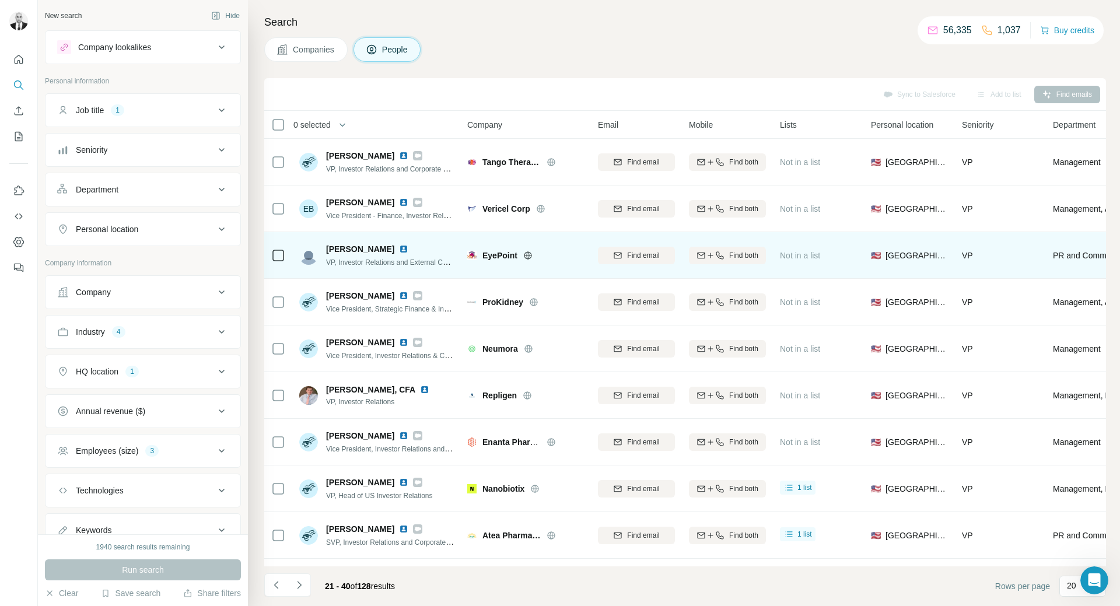
click at [399, 251] on img at bounding box center [403, 248] width 9 height 9
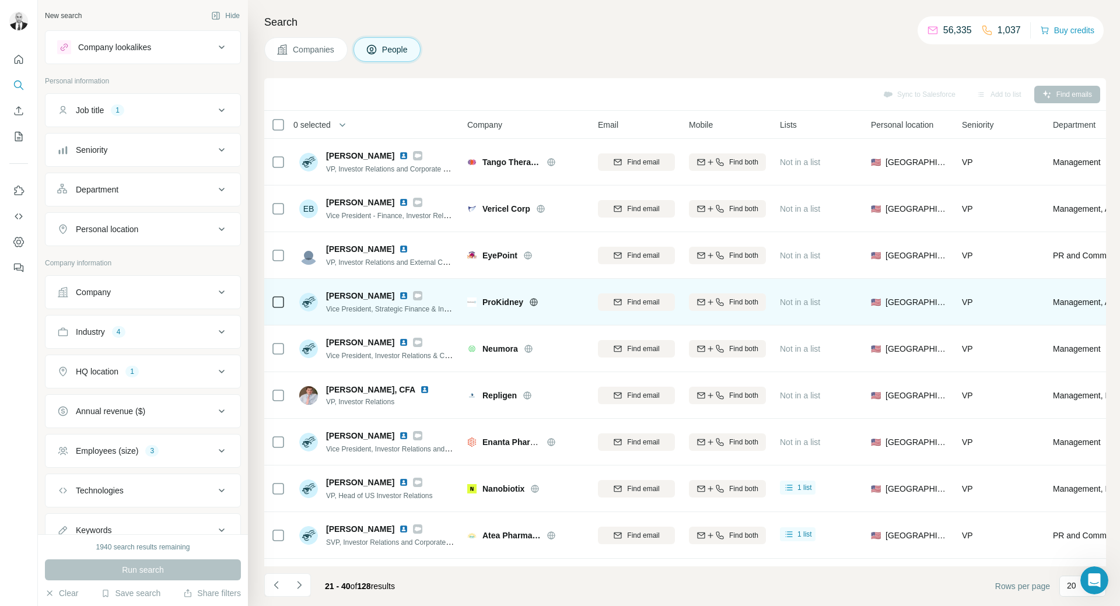
click at [399, 299] on img at bounding box center [403, 295] width 9 height 9
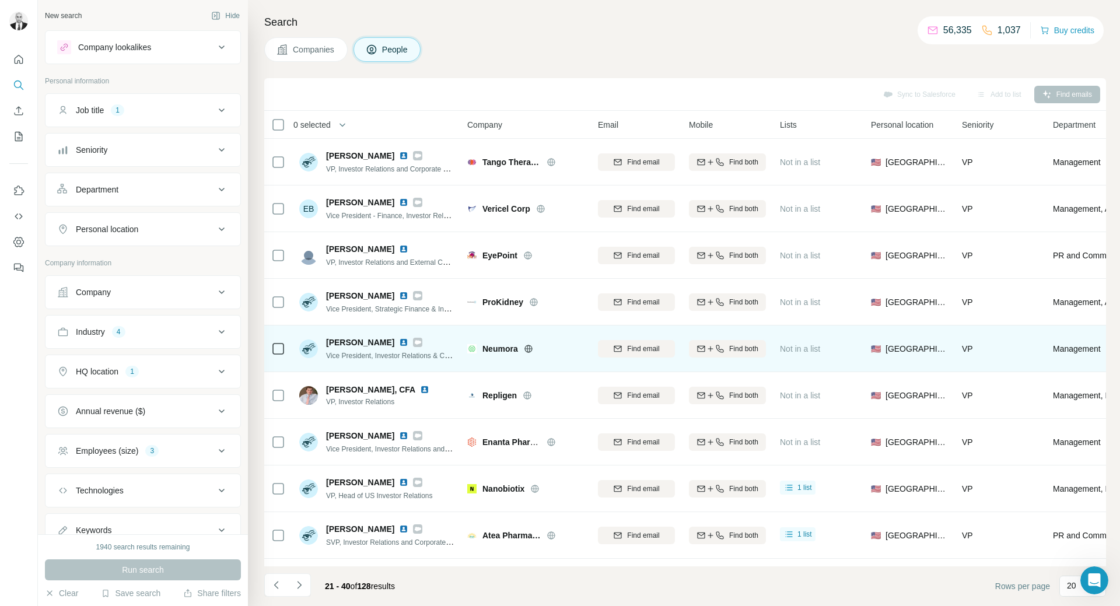
click at [401, 341] on img at bounding box center [403, 342] width 9 height 9
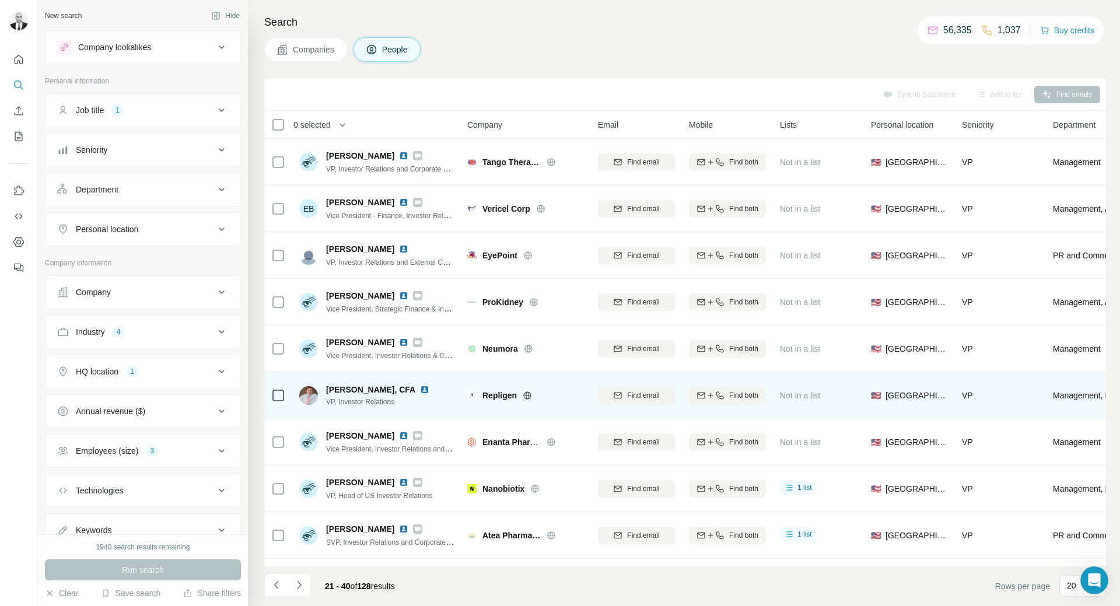
click at [424, 387] on img at bounding box center [424, 389] width 9 height 9
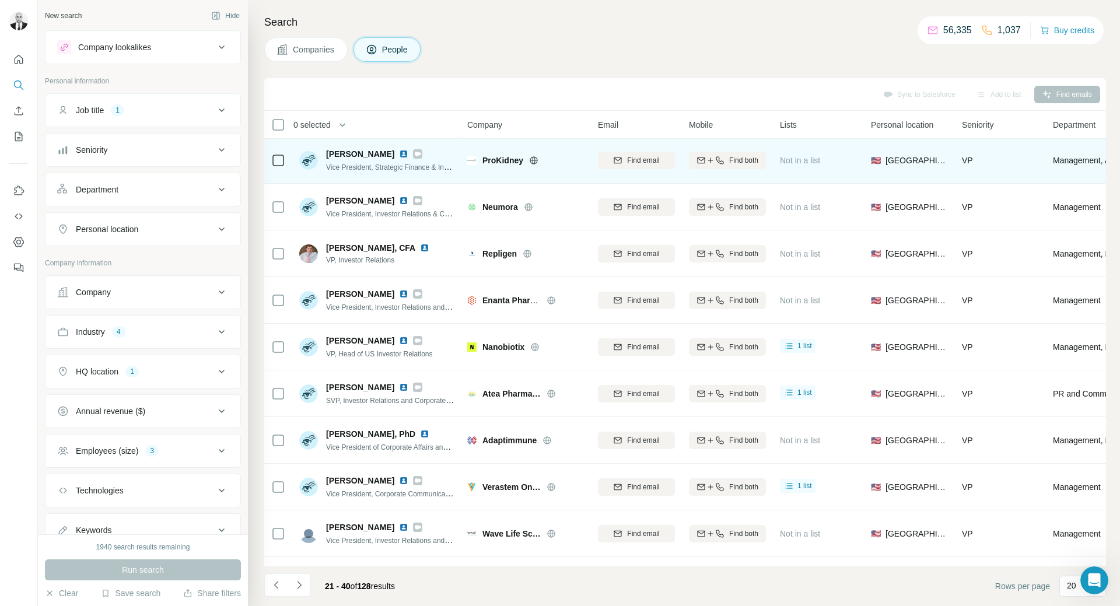
scroll to position [175, 0]
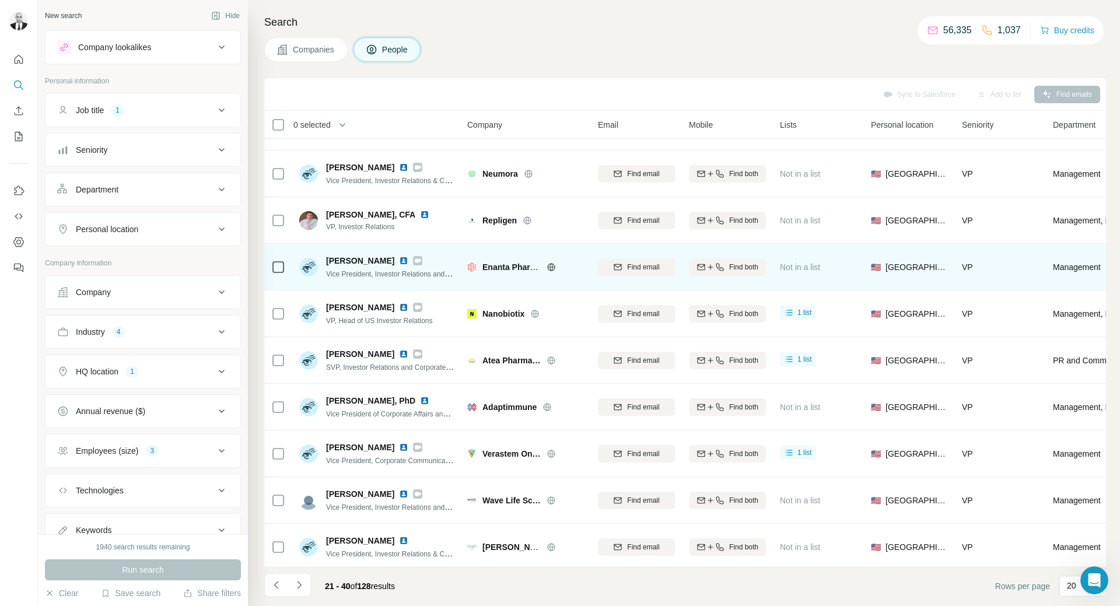
click at [399, 261] on img at bounding box center [403, 260] width 9 height 9
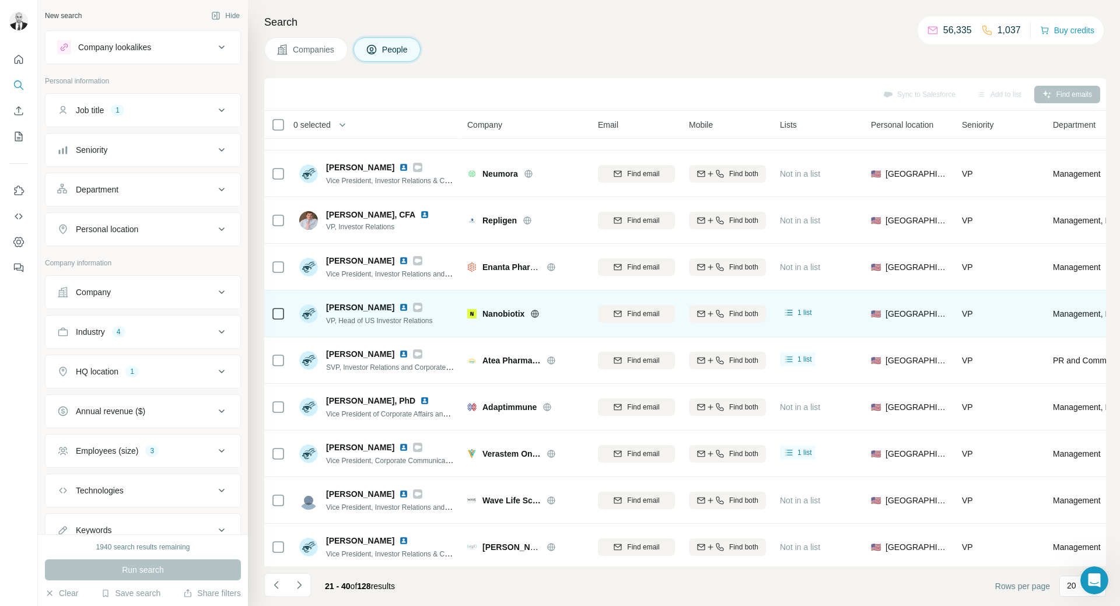
click at [399, 310] on img at bounding box center [403, 307] width 9 height 9
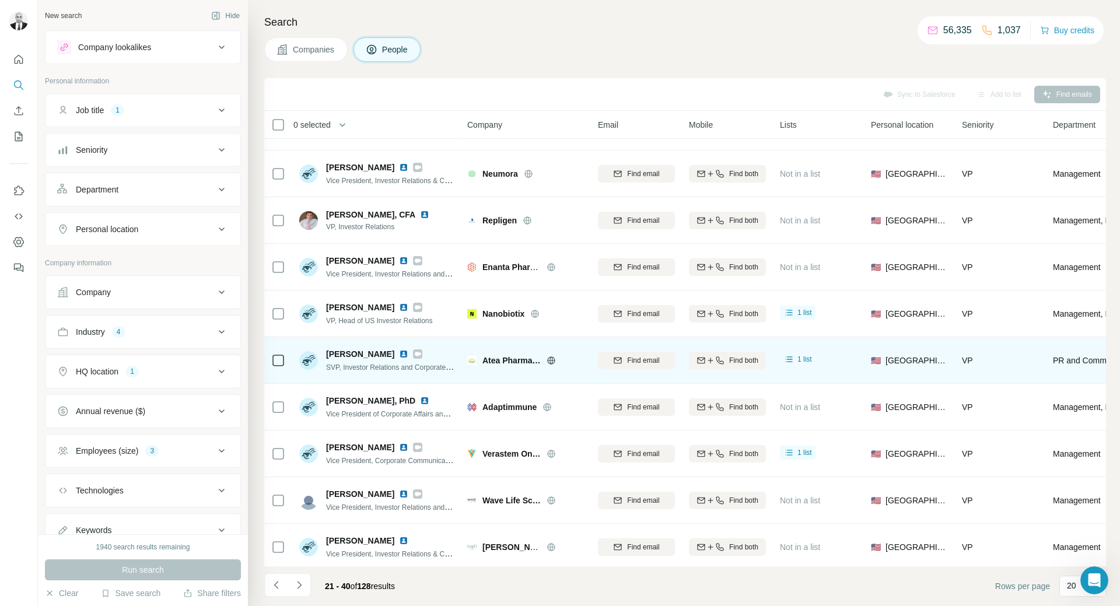
click at [399, 356] on img at bounding box center [403, 353] width 9 height 9
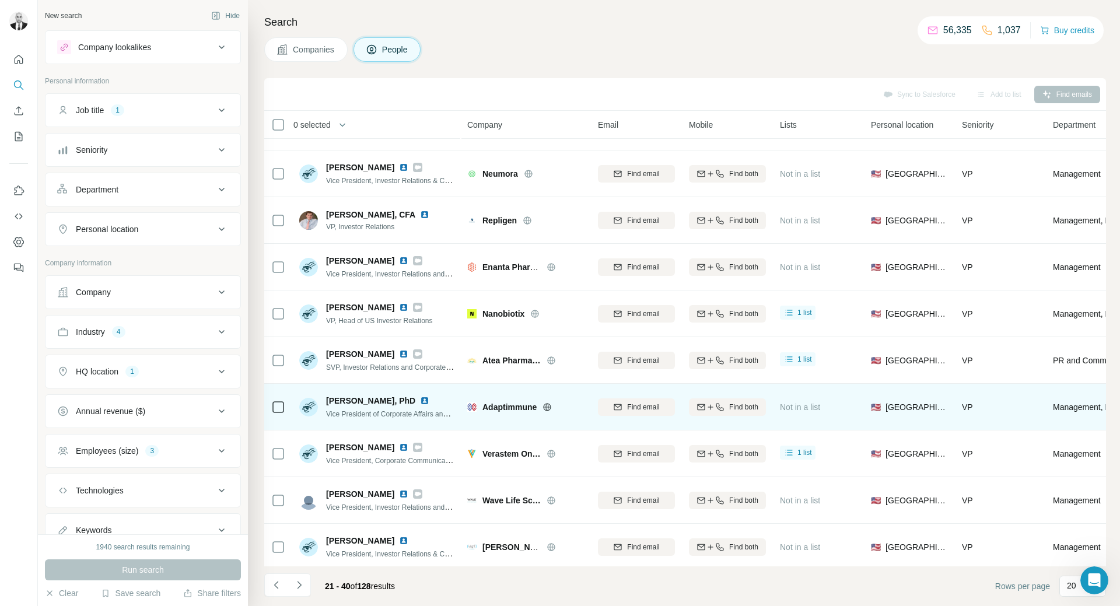
click at [420, 397] on img at bounding box center [424, 400] width 9 height 9
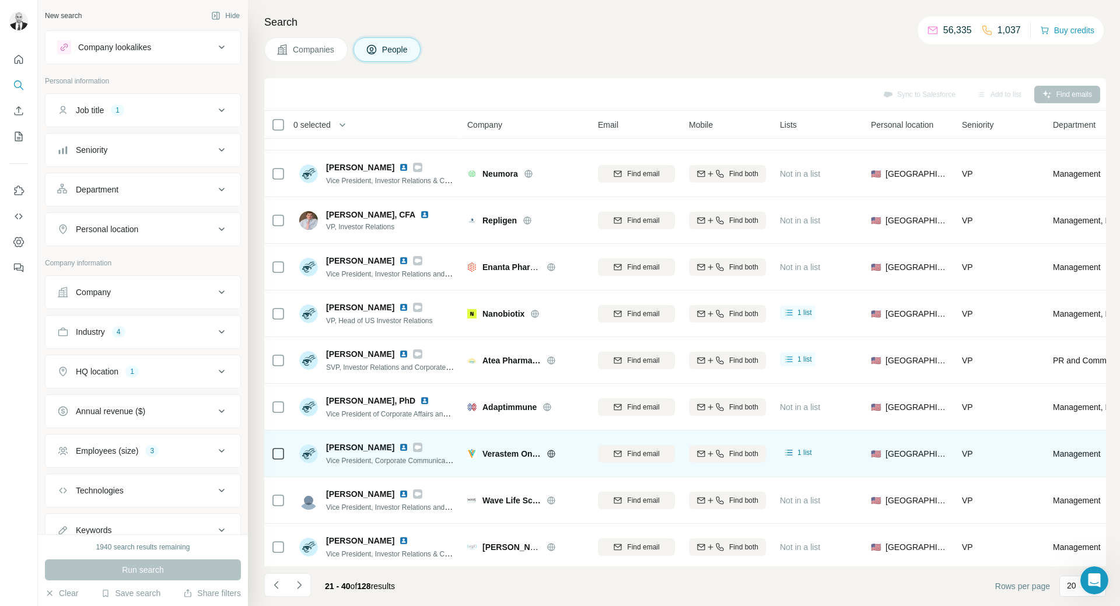
click at [399, 445] on img at bounding box center [403, 447] width 9 height 9
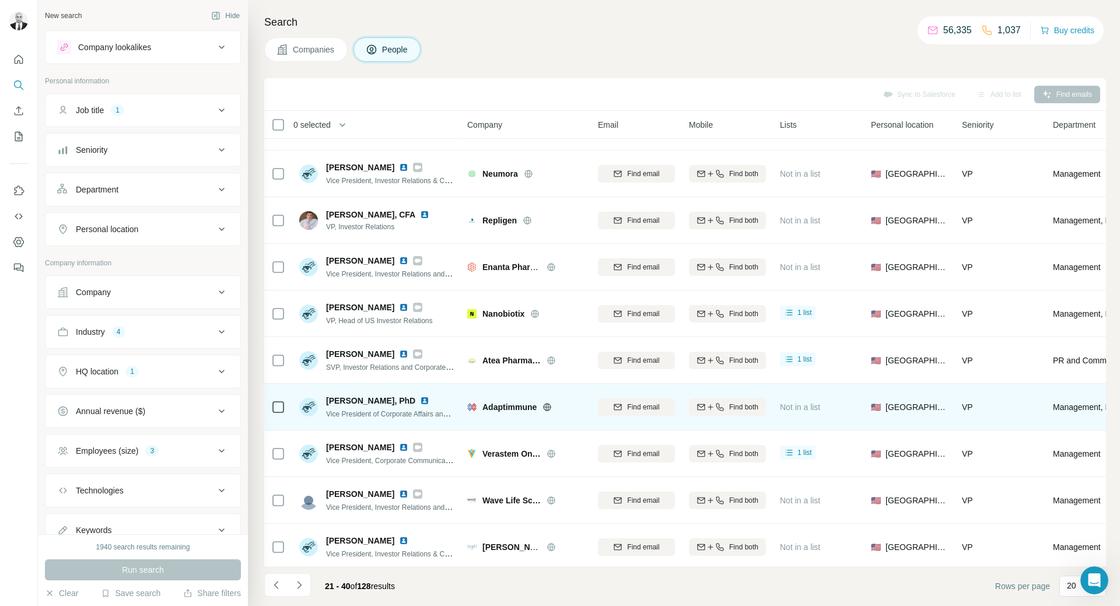
scroll to position [233, 0]
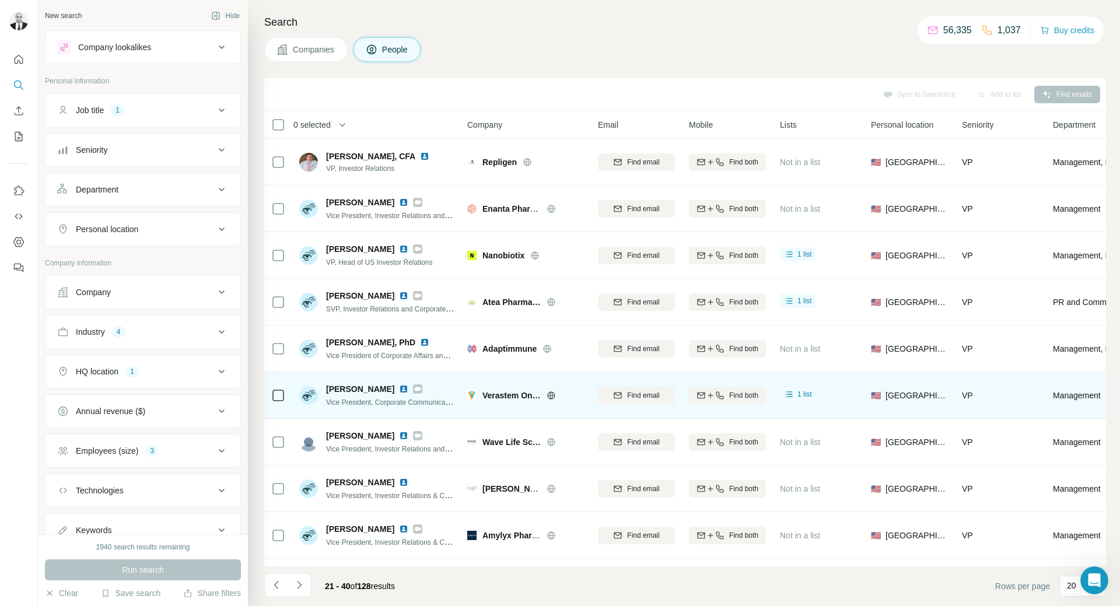
click at [399, 388] on img at bounding box center [403, 388] width 9 height 9
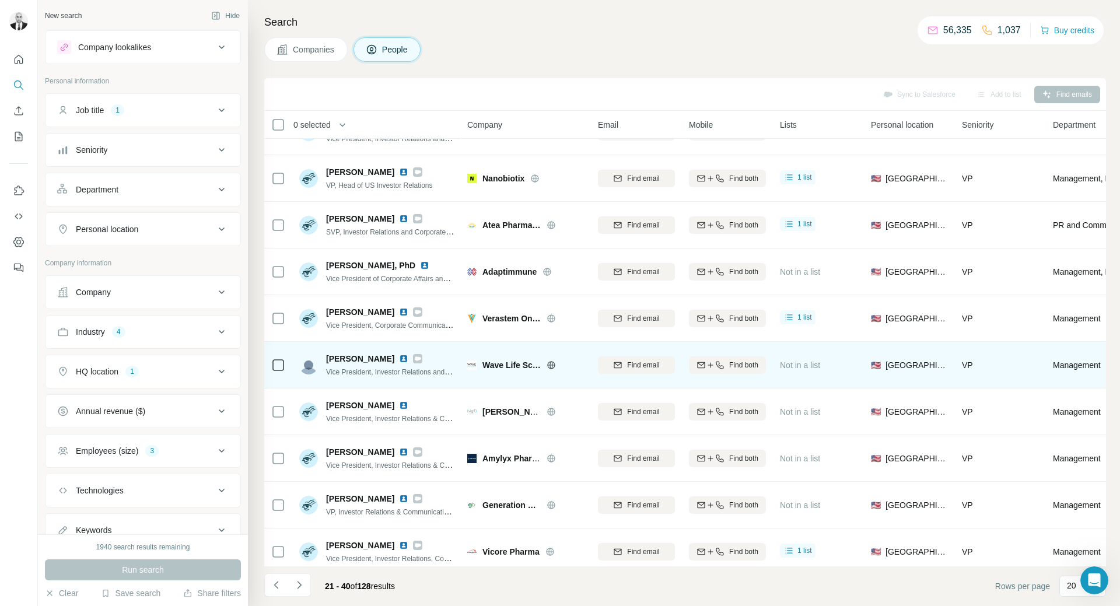
scroll to position [350, 0]
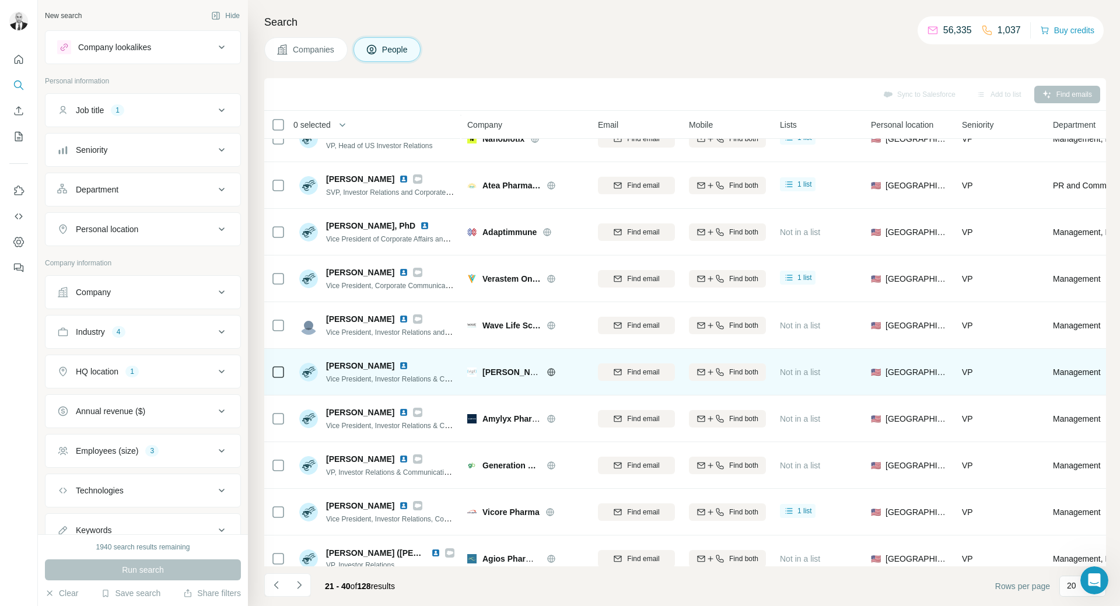
click at [399, 366] on img at bounding box center [403, 365] width 9 height 9
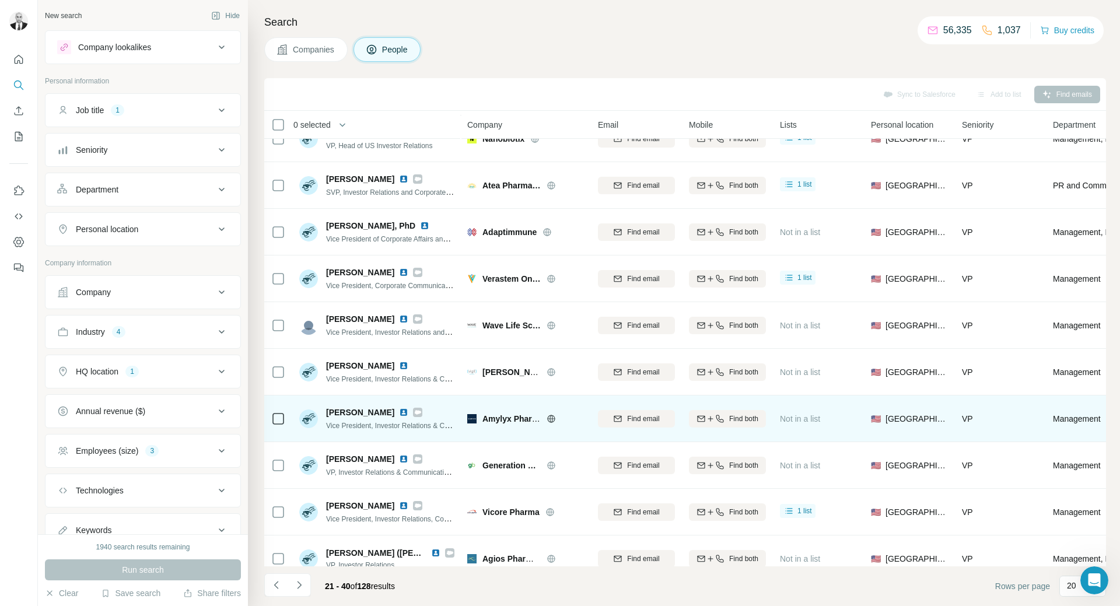
click at [399, 415] on img at bounding box center [403, 412] width 9 height 9
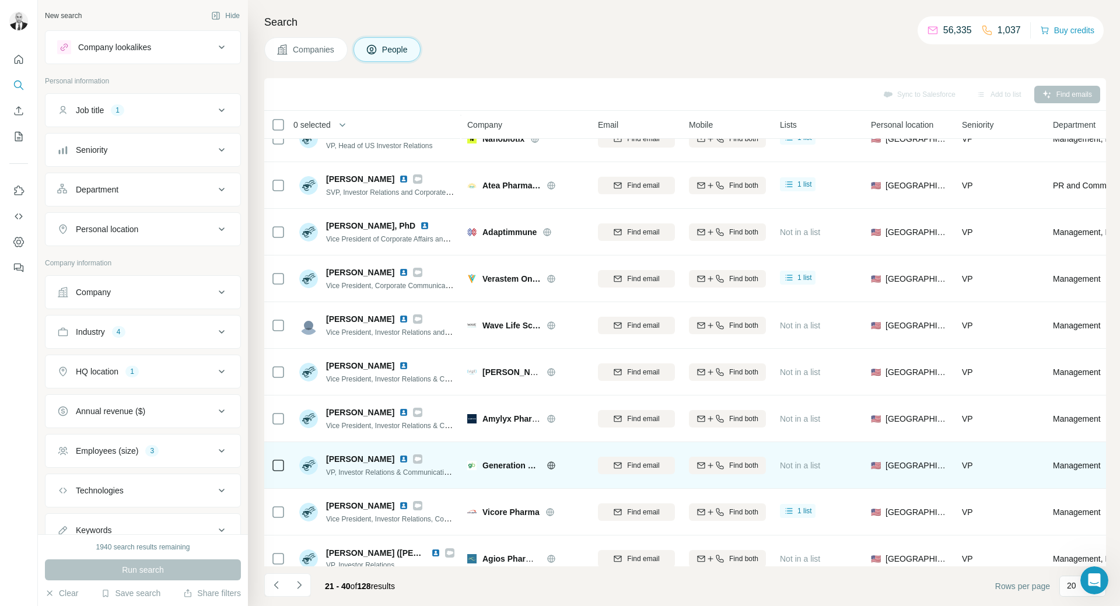
click at [399, 456] on img at bounding box center [403, 458] width 9 height 9
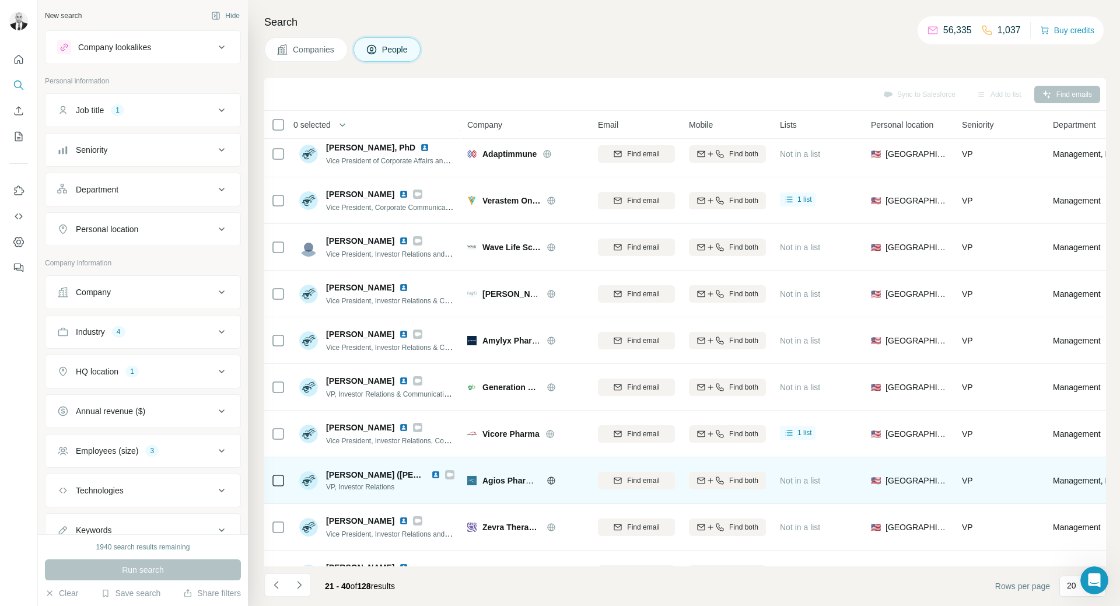
scroll to position [466, 0]
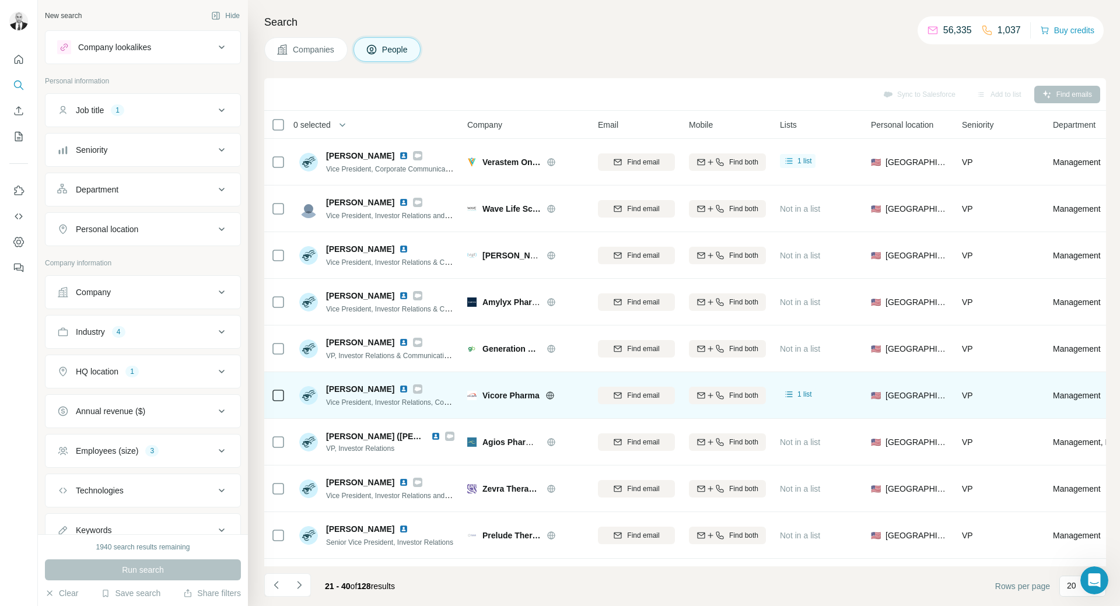
click at [399, 391] on img at bounding box center [403, 388] width 9 height 9
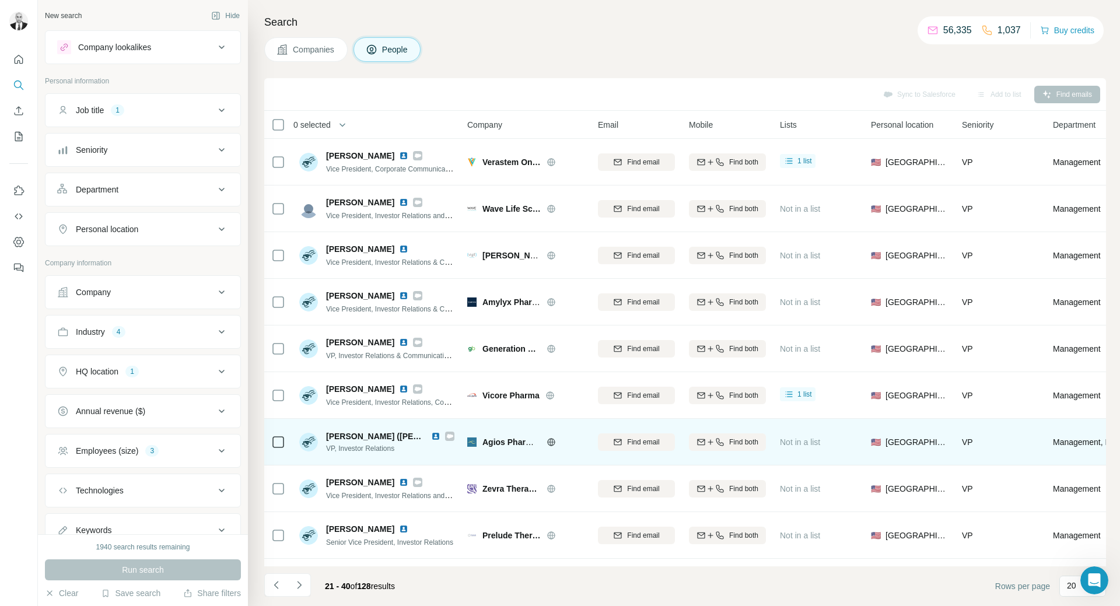
click at [432, 436] on img at bounding box center [435, 435] width 9 height 9
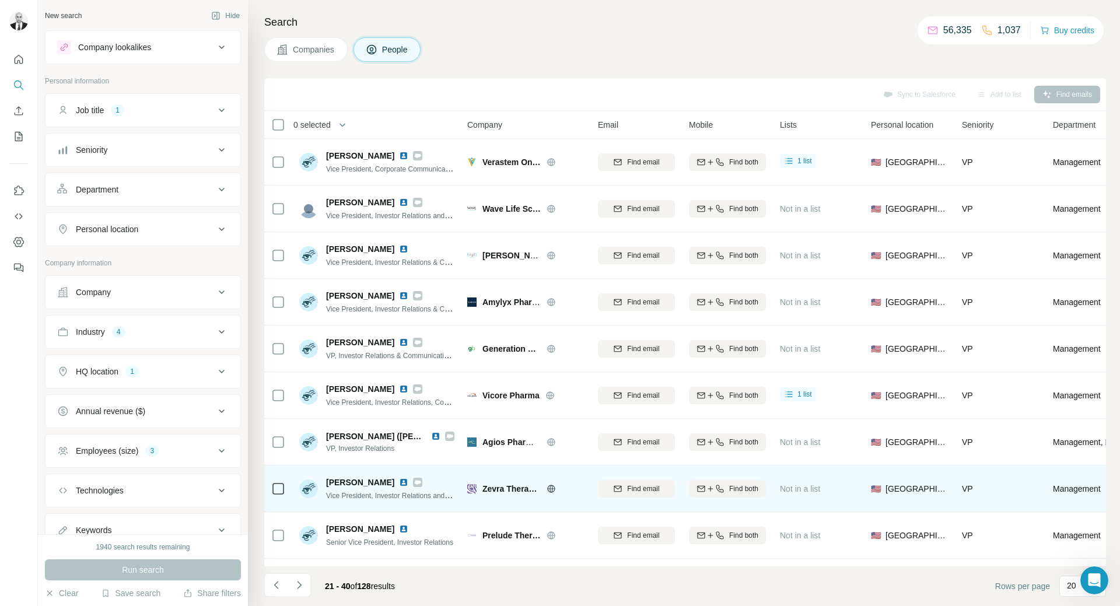
click at [399, 482] on img at bounding box center [403, 482] width 9 height 9
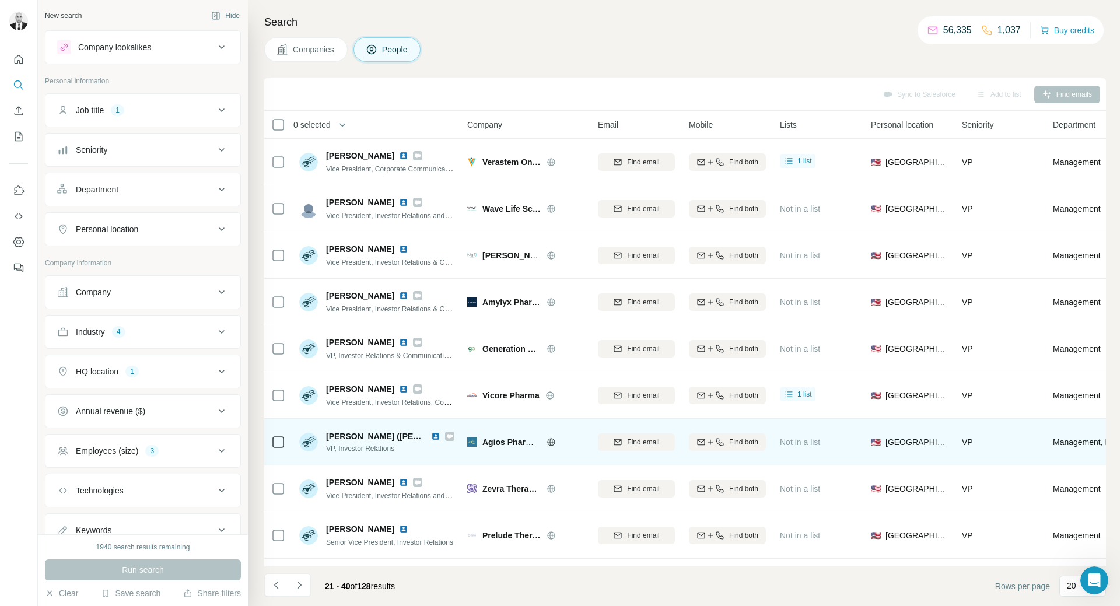
scroll to position [511, 0]
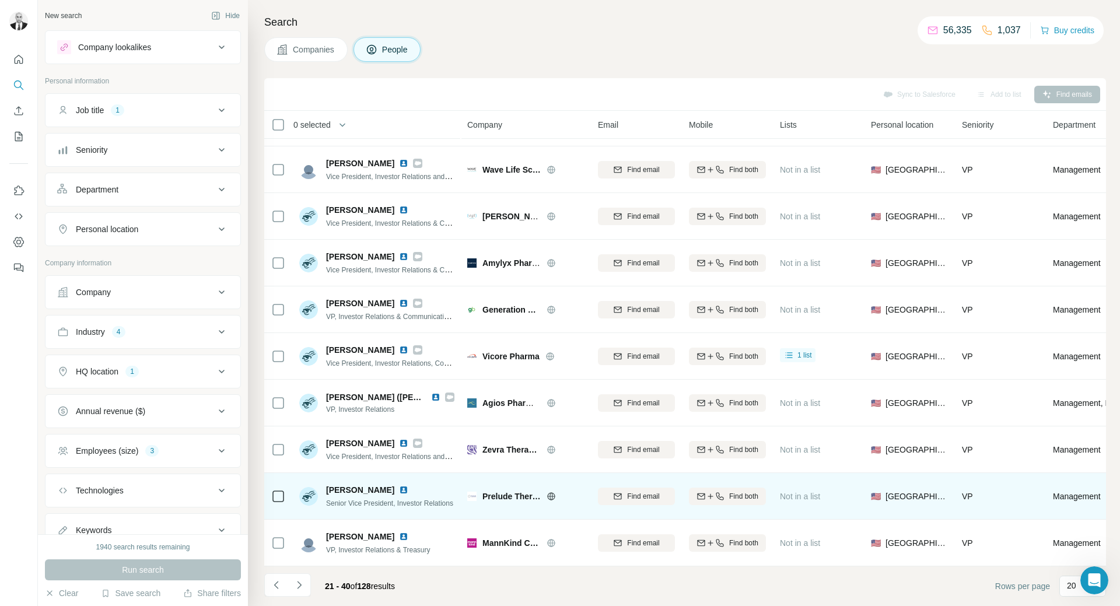
click at [399, 486] on img at bounding box center [403, 489] width 9 height 9
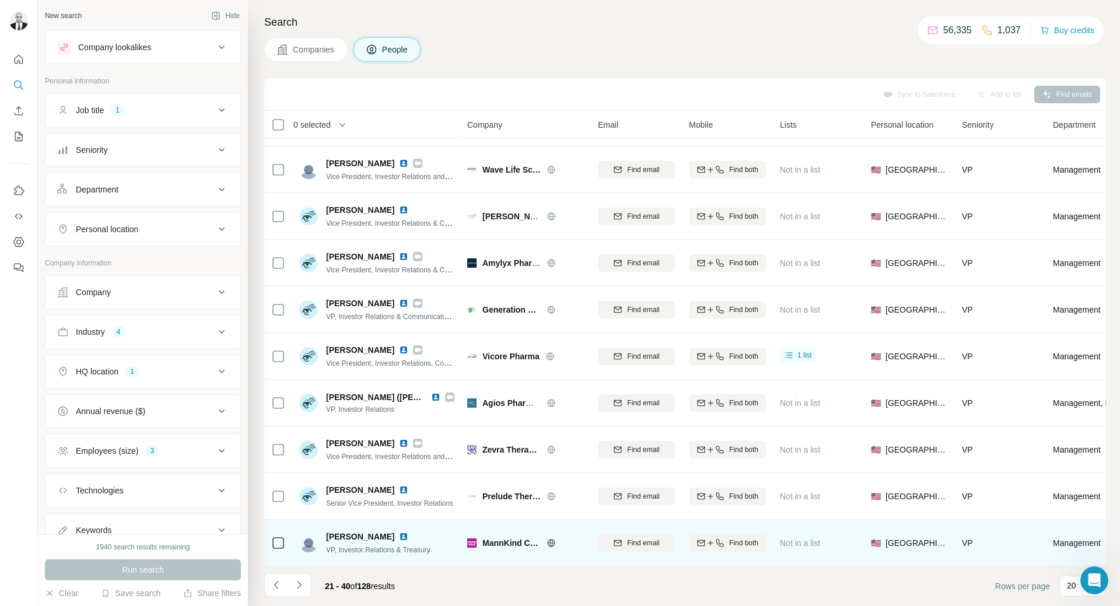
click at [399, 532] on img at bounding box center [403, 536] width 9 height 9
